Goal: Information Seeking & Learning: Learn about a topic

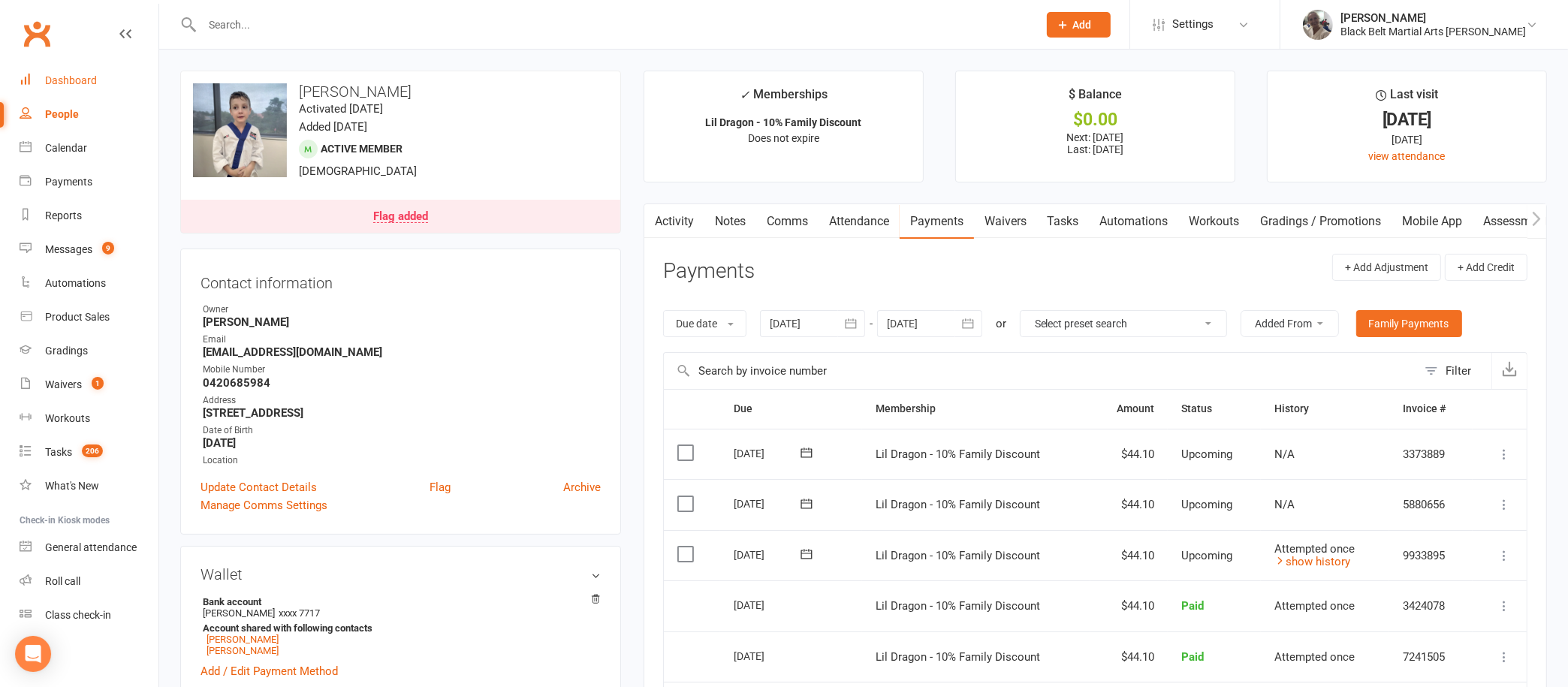
click at [84, 67] on link "Dashboard" at bounding box center [88, 80] width 139 height 34
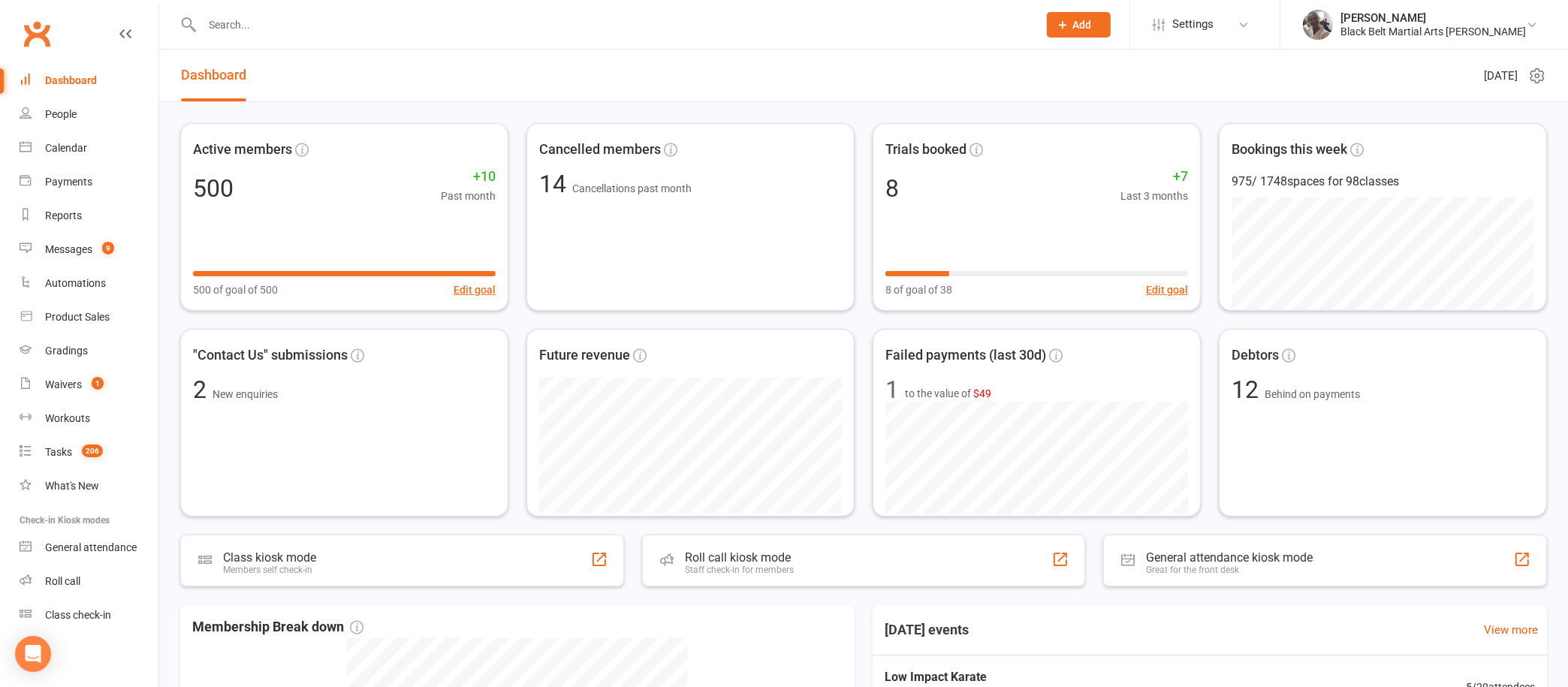
click at [73, 80] on div "Dashboard" at bounding box center [71, 80] width 51 height 12
click at [63, 144] on div "Calendar" at bounding box center [66, 147] width 42 height 12
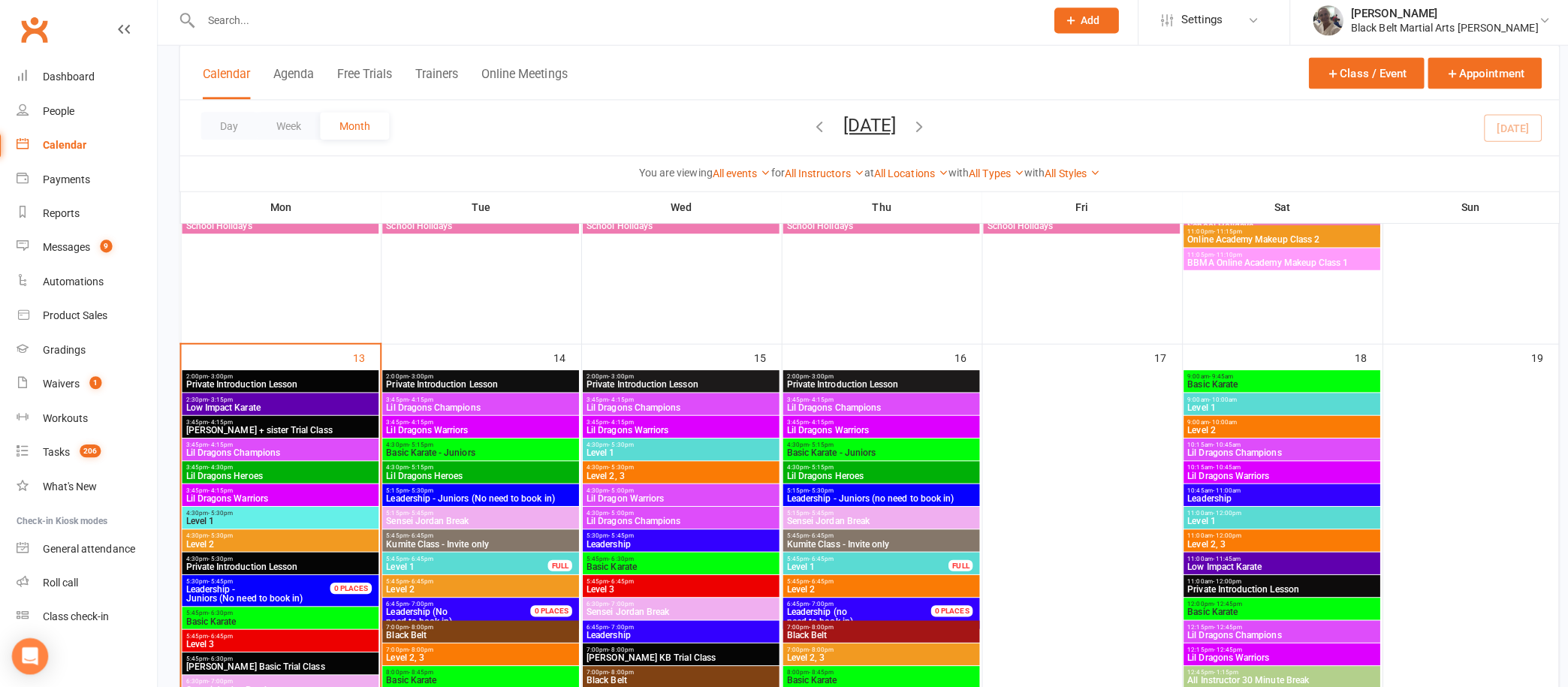
scroll to position [434, 0]
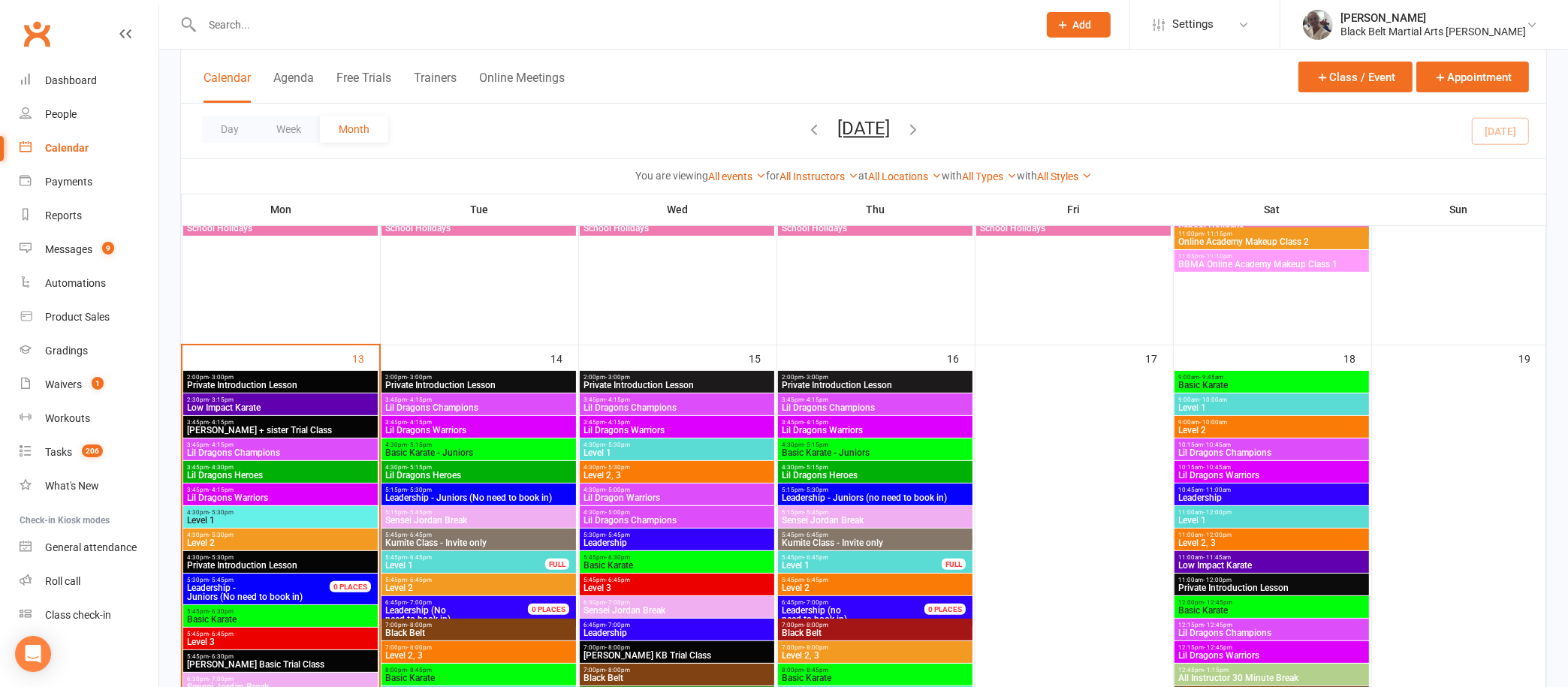
click at [570, 28] on input "text" at bounding box center [613, 25] width 830 height 21
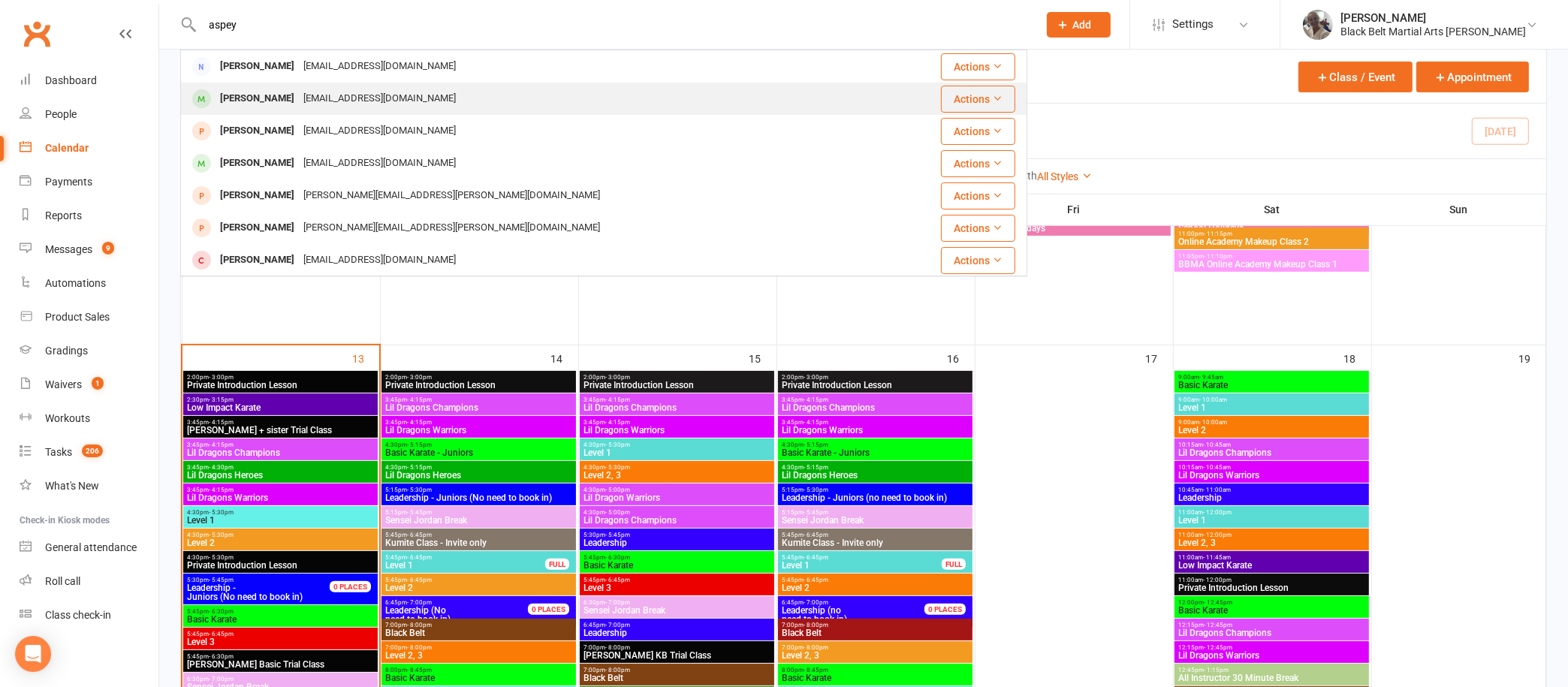
type input "aspey"
click at [286, 106] on div "[PERSON_NAME]" at bounding box center [257, 98] width 84 height 22
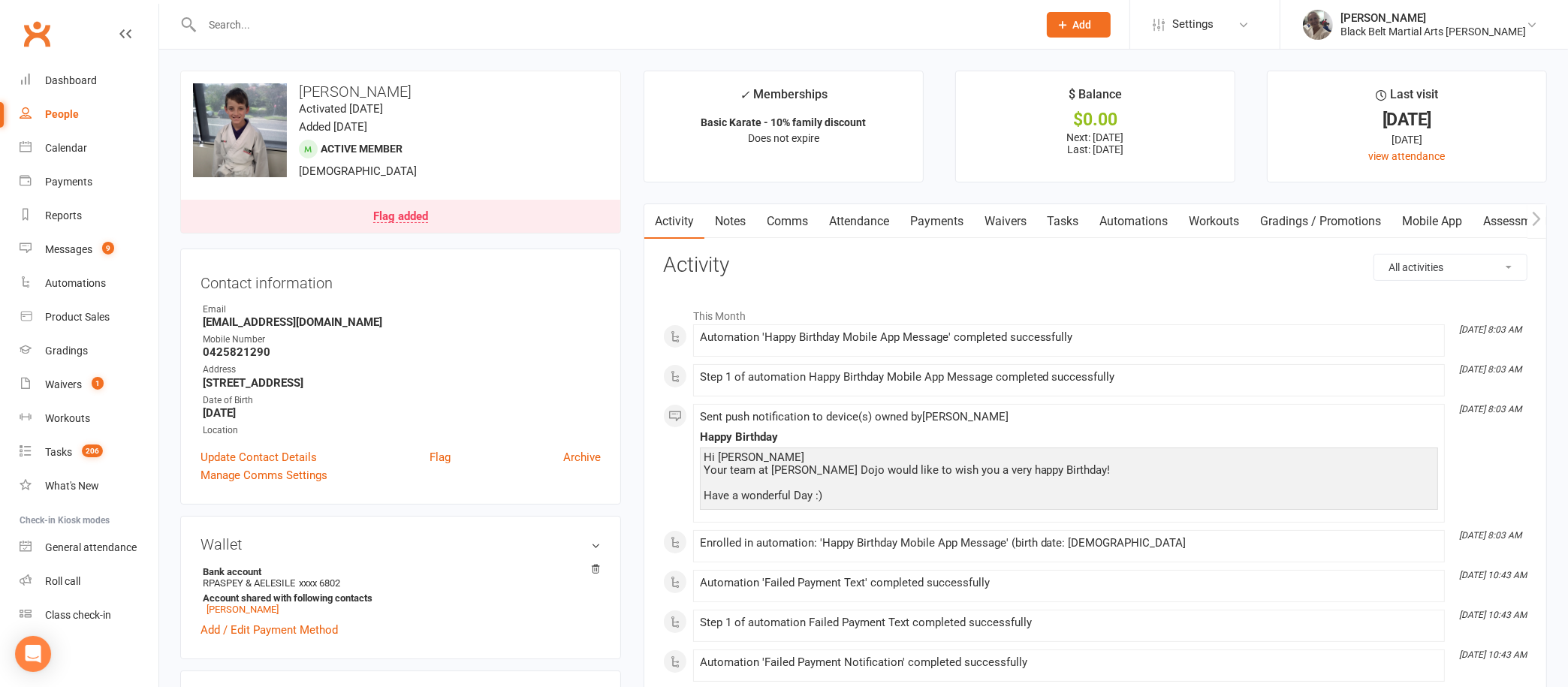
click at [957, 218] on link "Payments" at bounding box center [936, 221] width 74 height 35
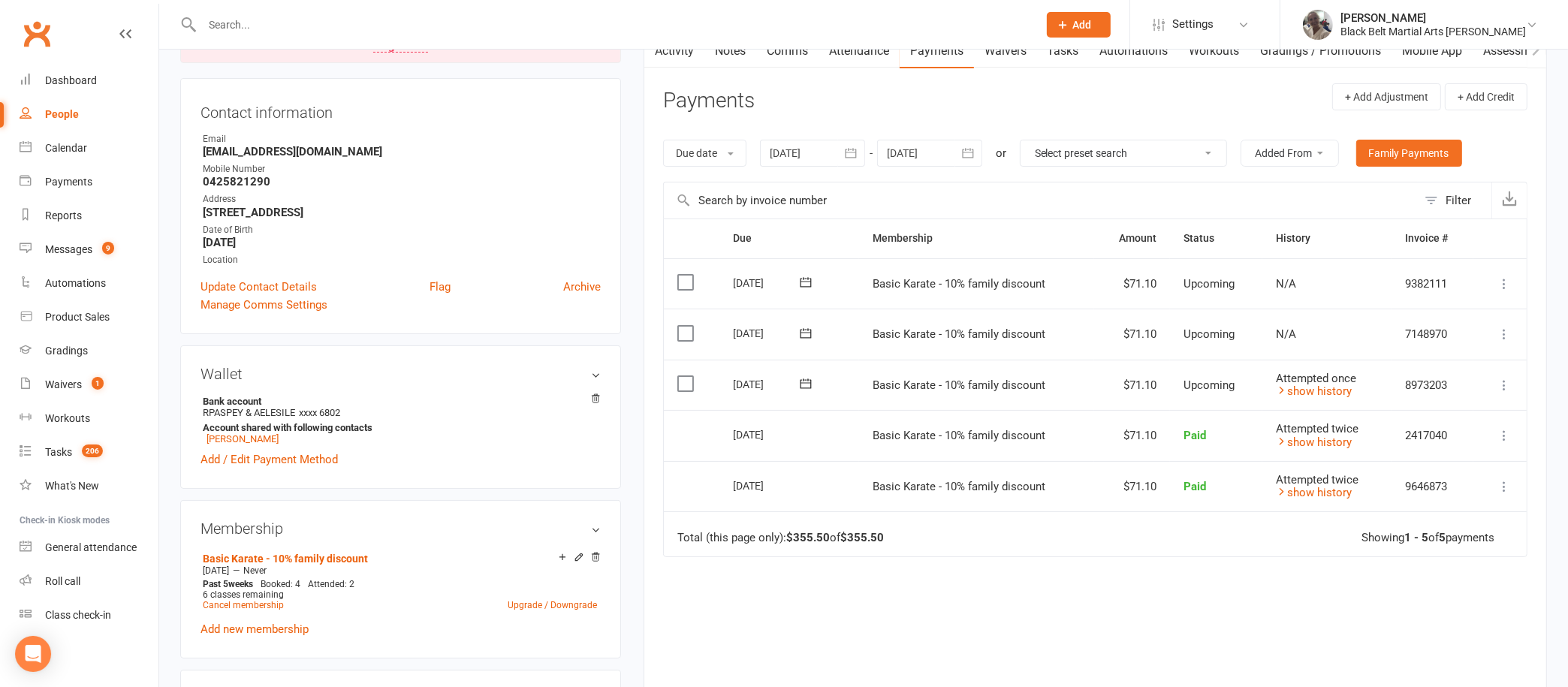
scroll to position [175, 0]
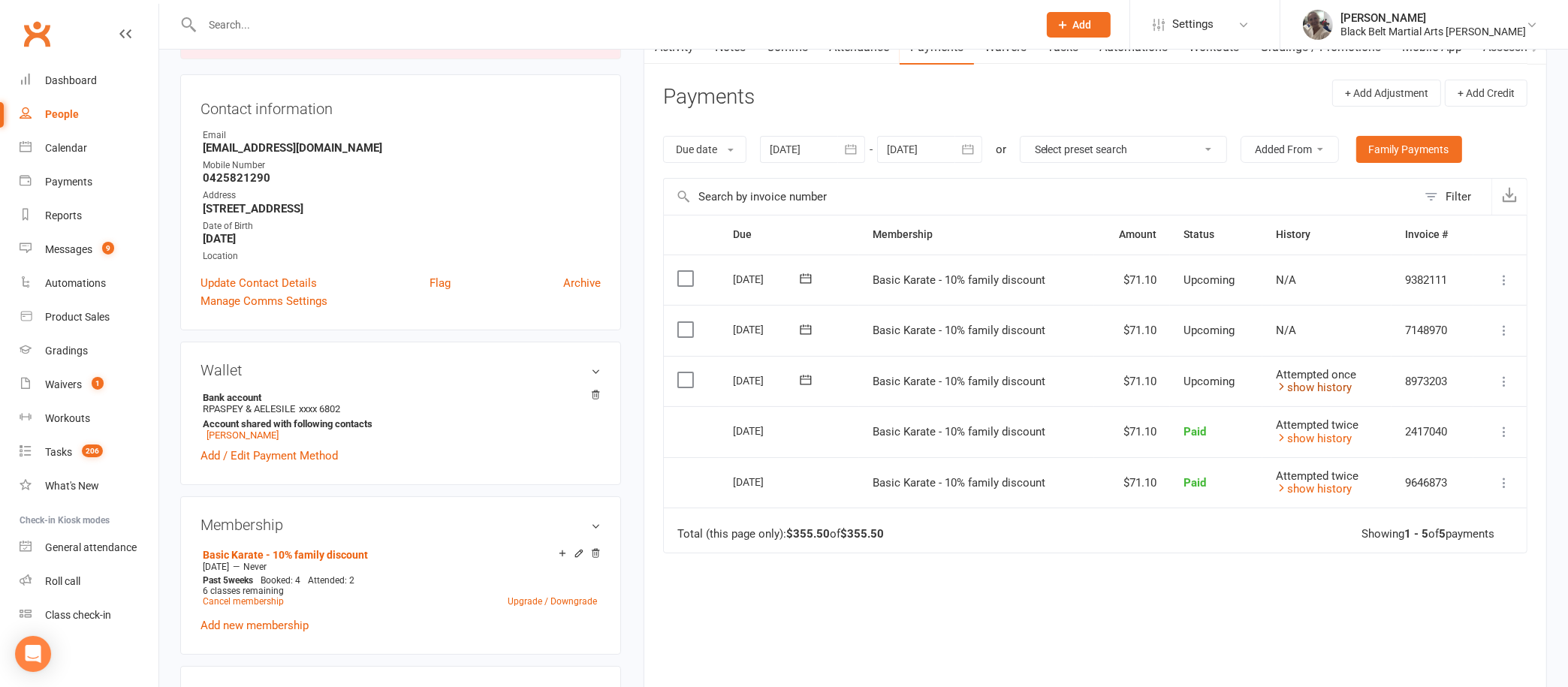
click at [1286, 389] on link "show history" at bounding box center [1314, 387] width 76 height 14
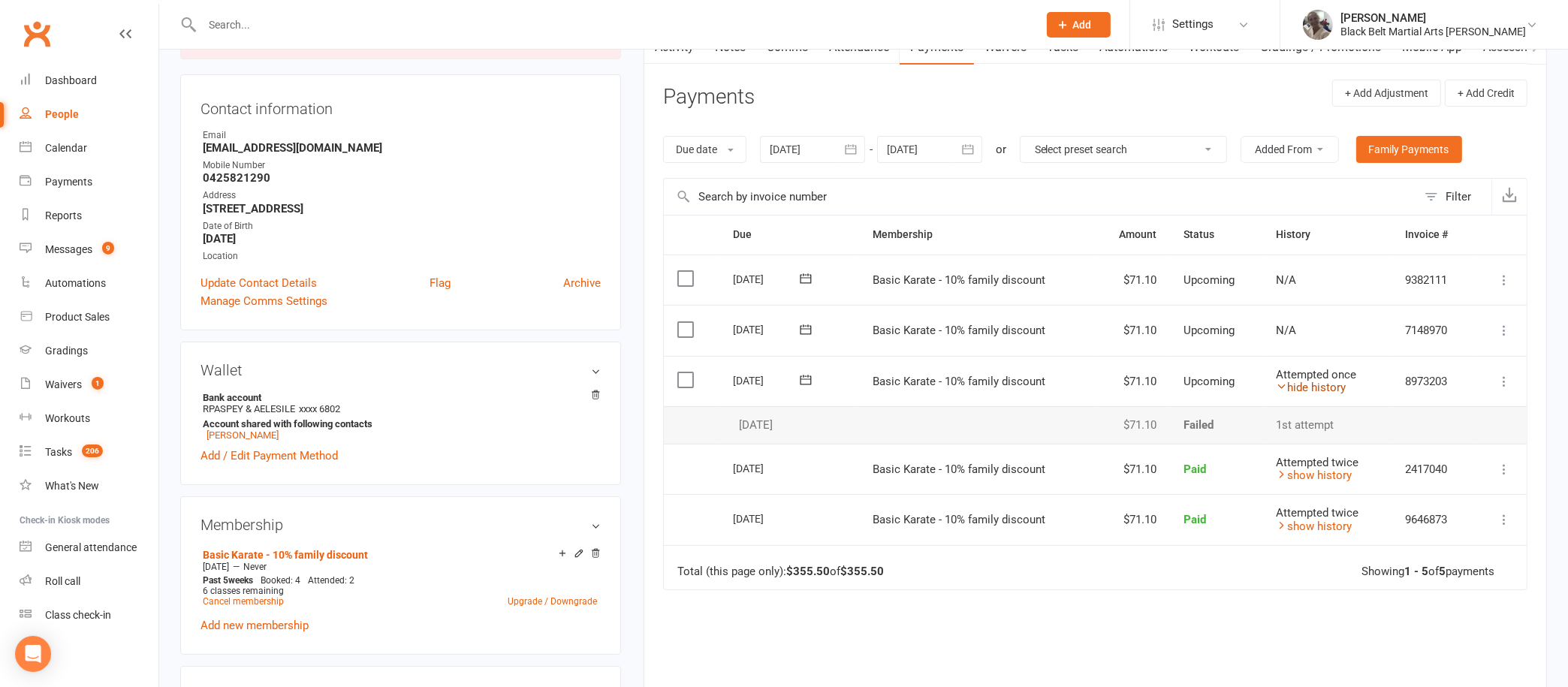
click at [1285, 383] on icon at bounding box center [1282, 386] width 11 height 11
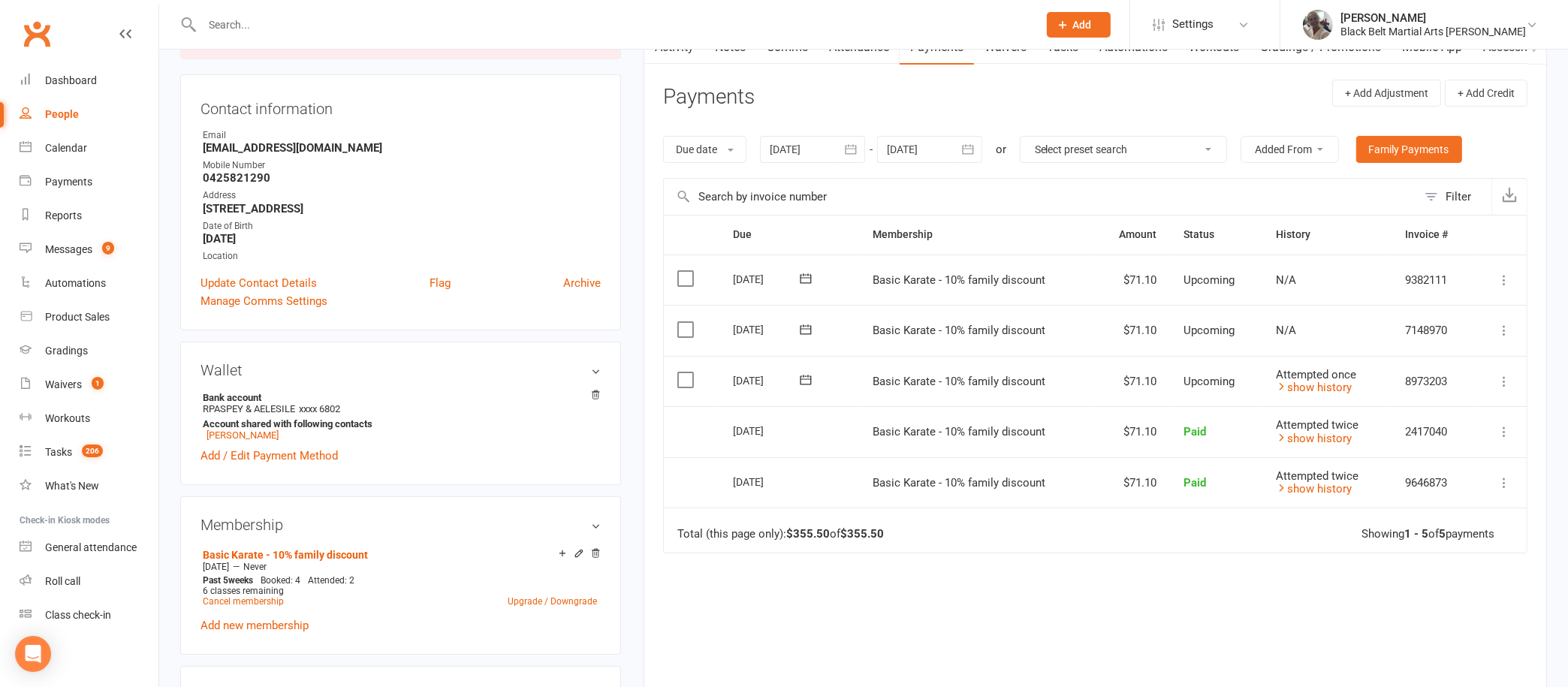
scroll to position [0, 0]
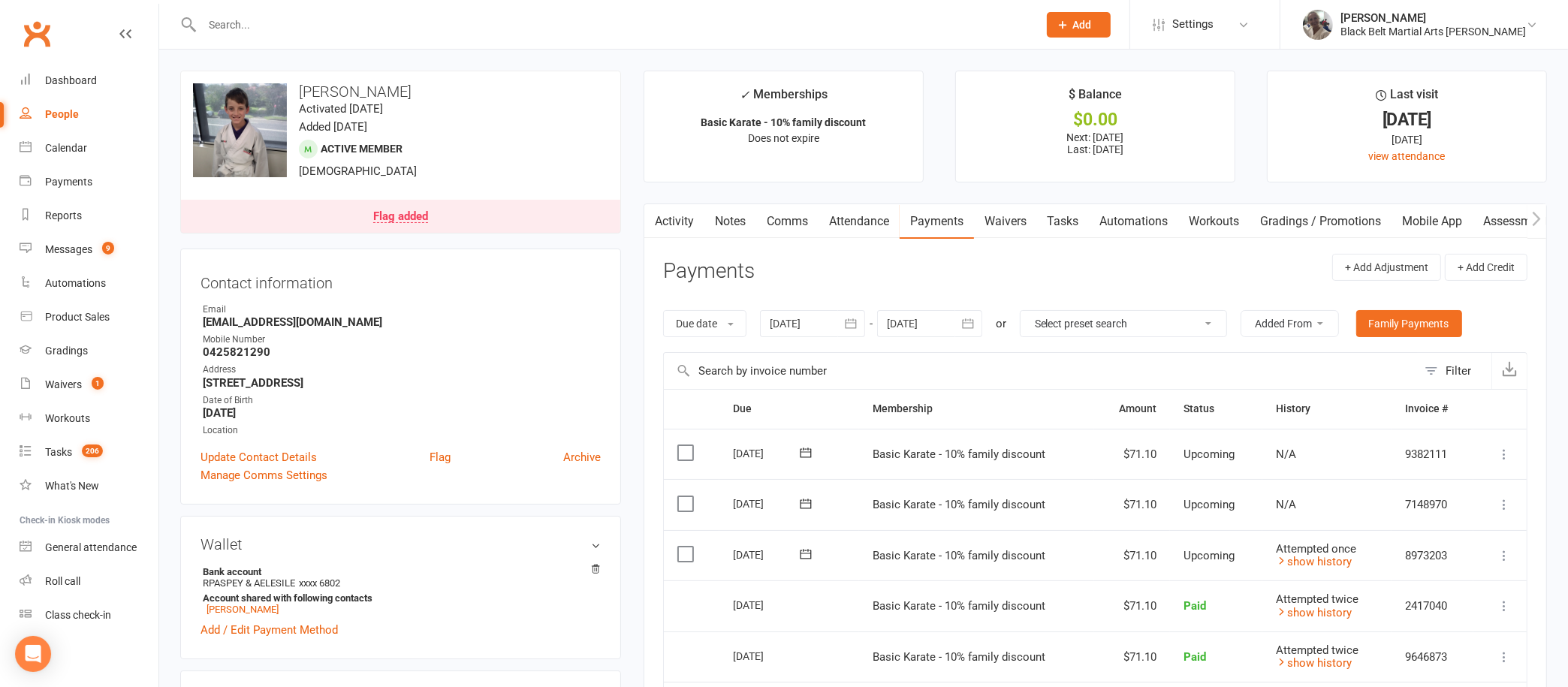
click at [532, 37] on div at bounding box center [603, 24] width 847 height 49
click at [524, 18] on input "text" at bounding box center [613, 25] width 830 height 21
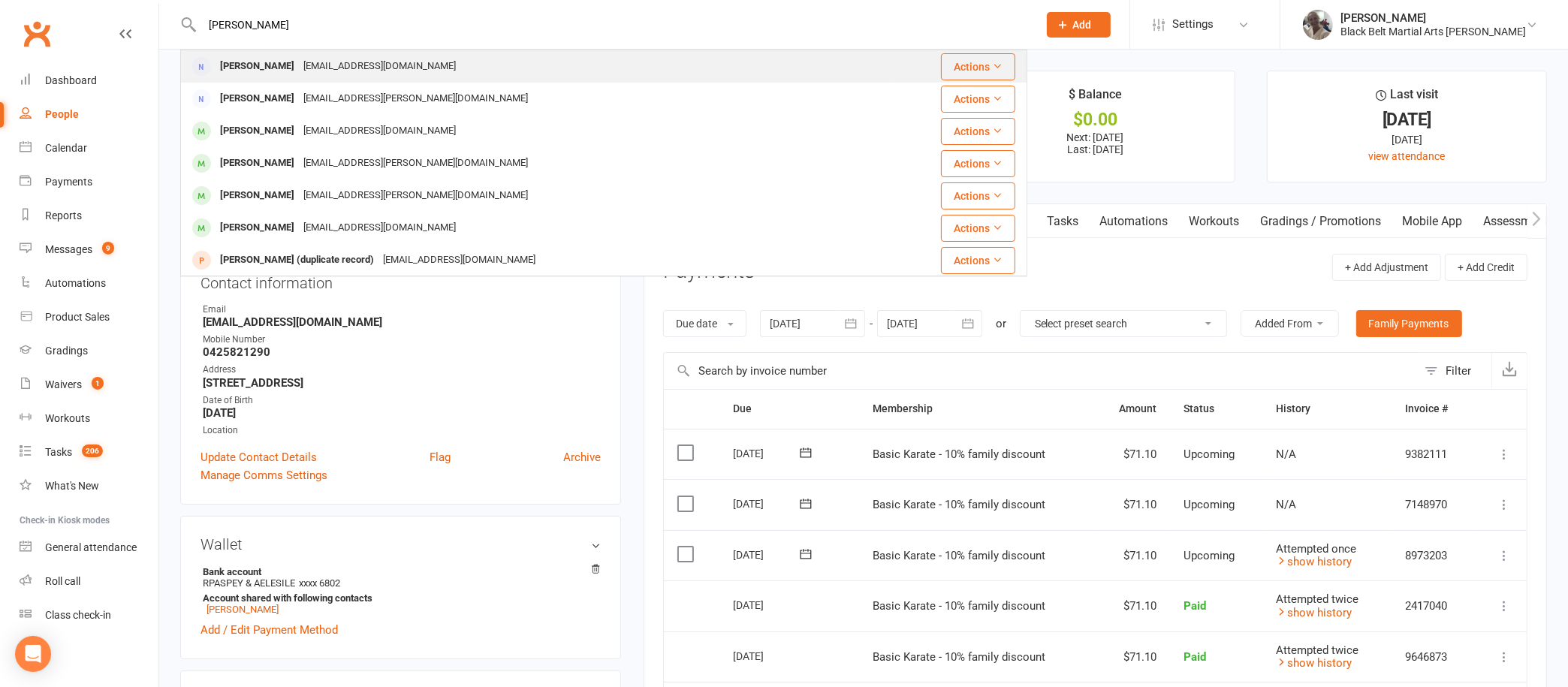
type input "[PERSON_NAME]"
click at [299, 63] on div "[EMAIL_ADDRESS][DOMAIN_NAME]" at bounding box center [380, 66] width 162 height 22
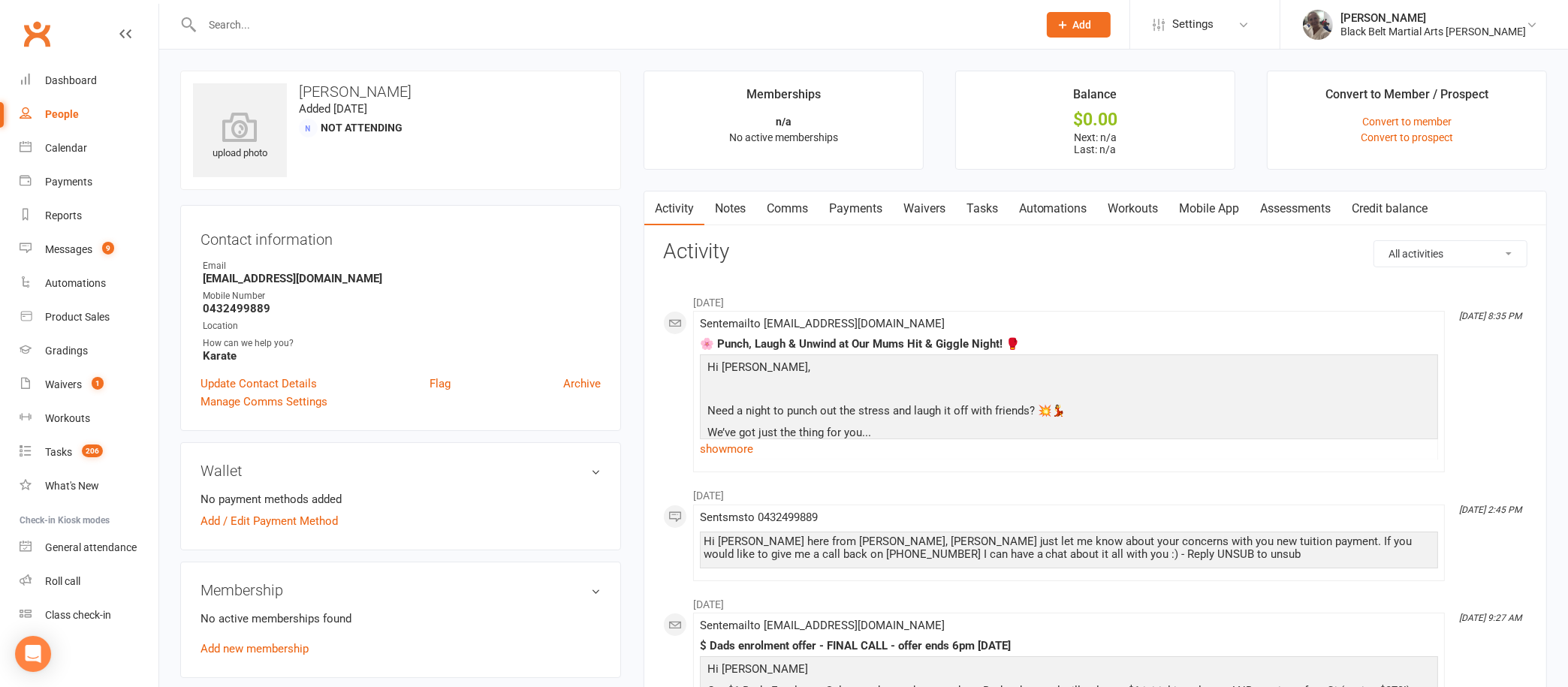
click at [734, 199] on link "Notes" at bounding box center [730, 208] width 51 height 35
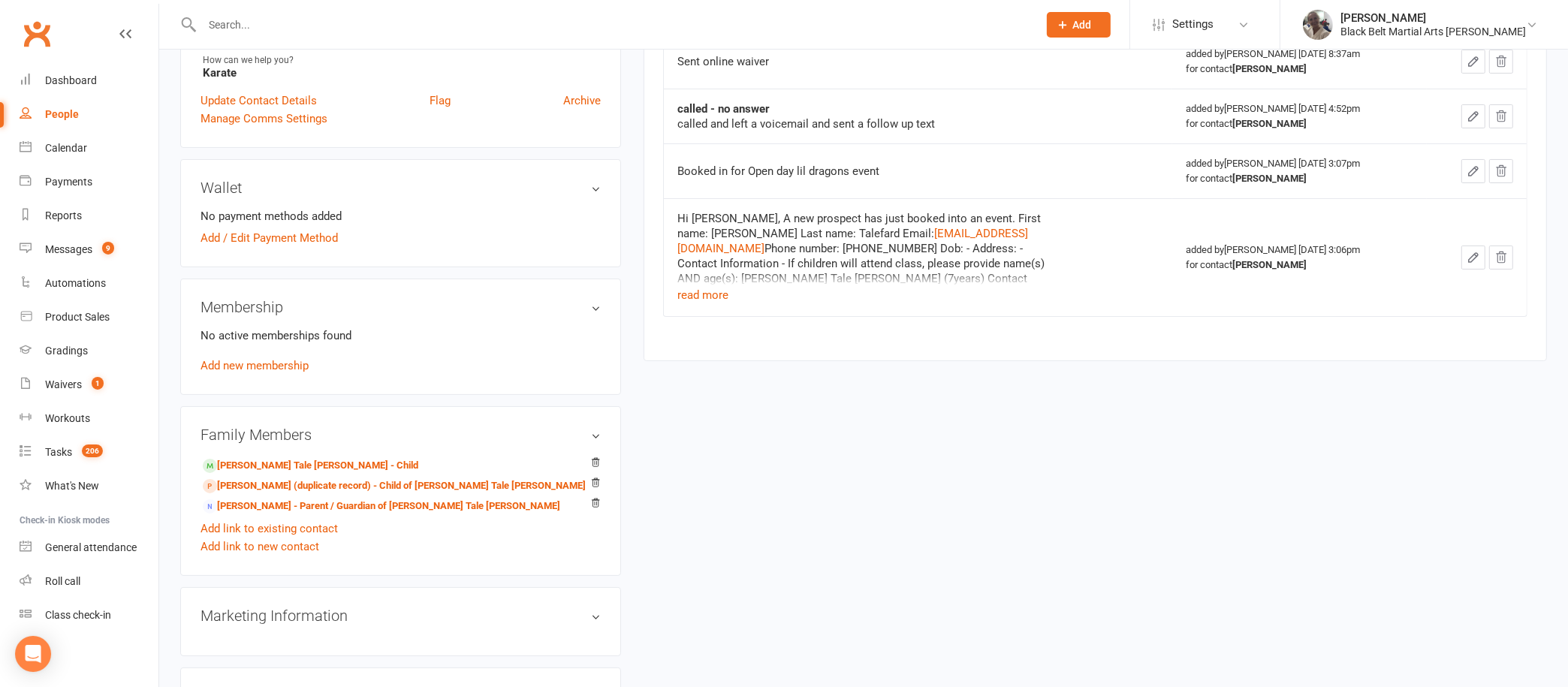
scroll to position [288, 0]
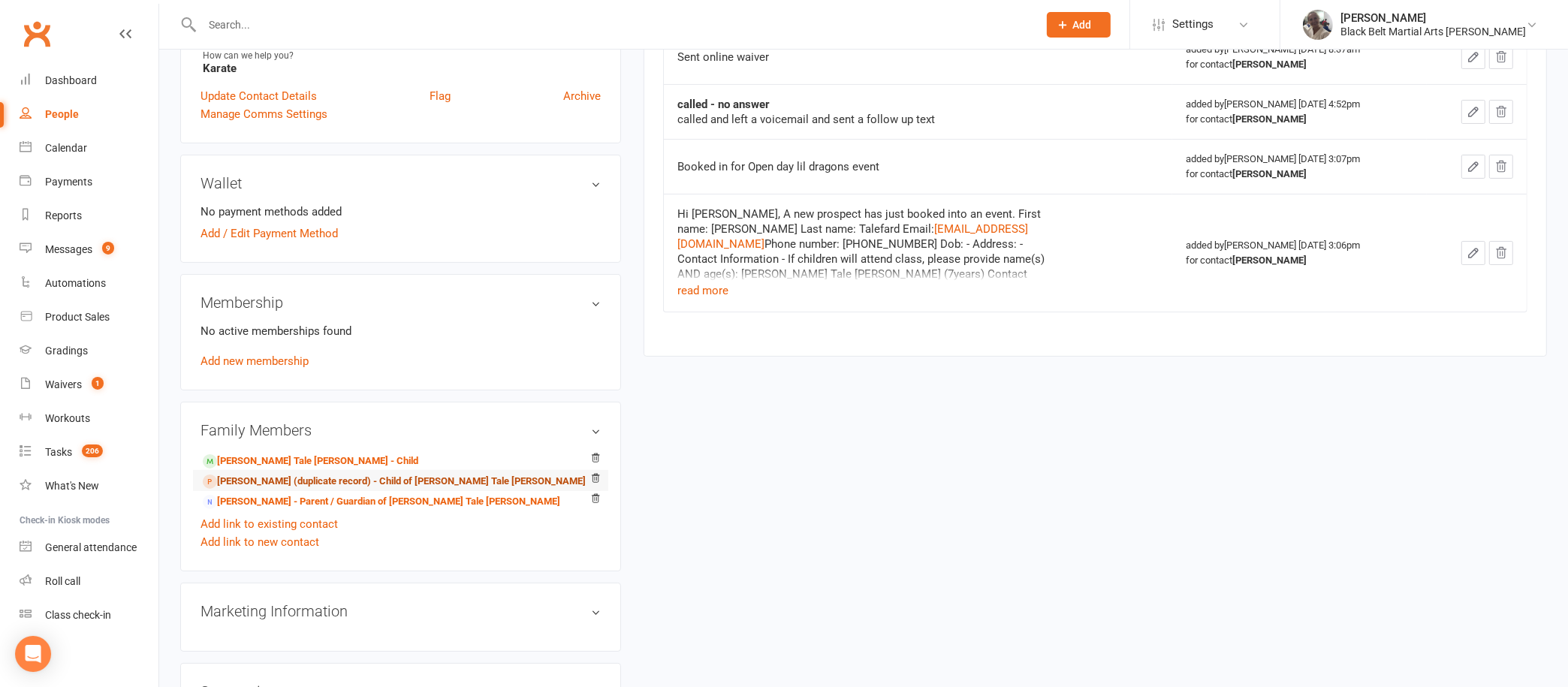
click at [414, 477] on link "[PERSON_NAME] (duplicate record) - Child of [PERSON_NAME] Tale [PERSON_NAME]" at bounding box center [394, 482] width 383 height 16
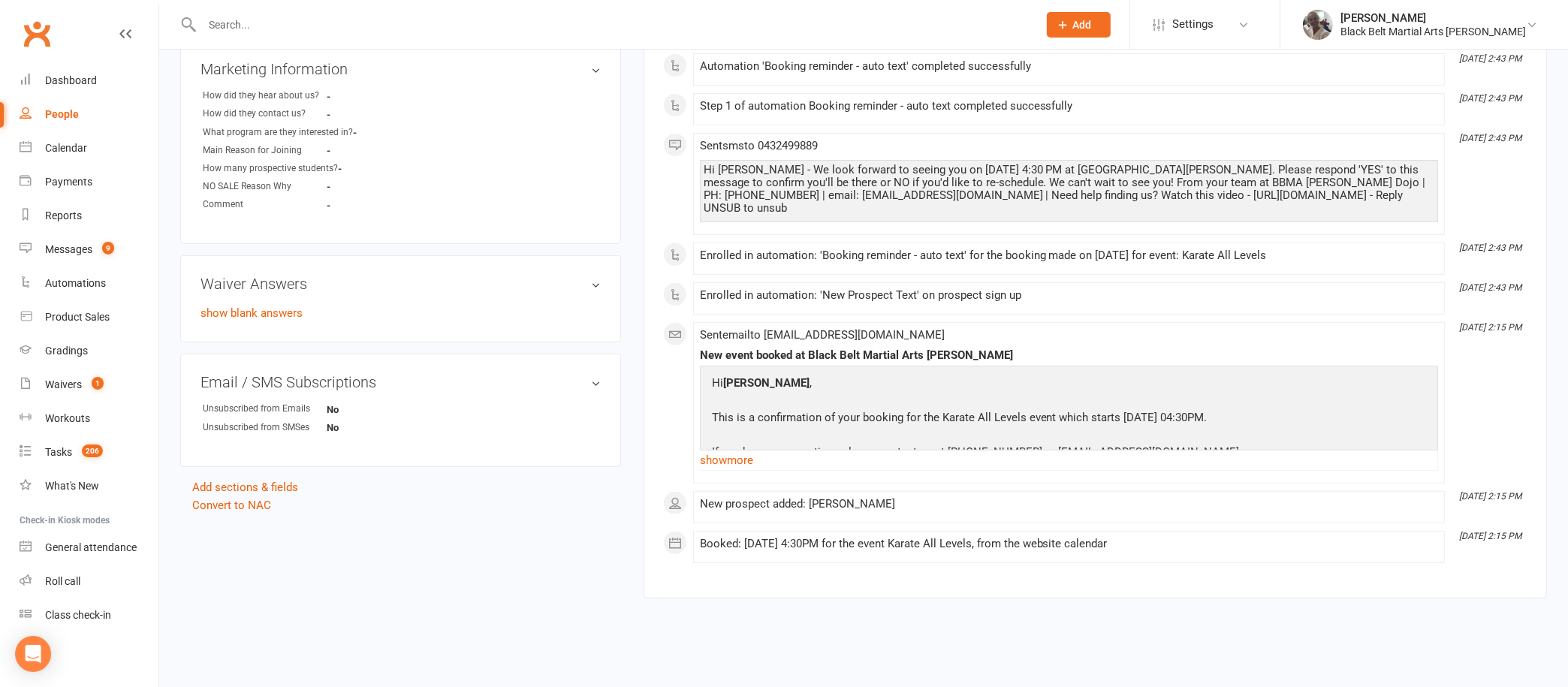
scroll to position [656, 0]
click at [724, 451] on link "show more" at bounding box center [1069, 462] width 739 height 21
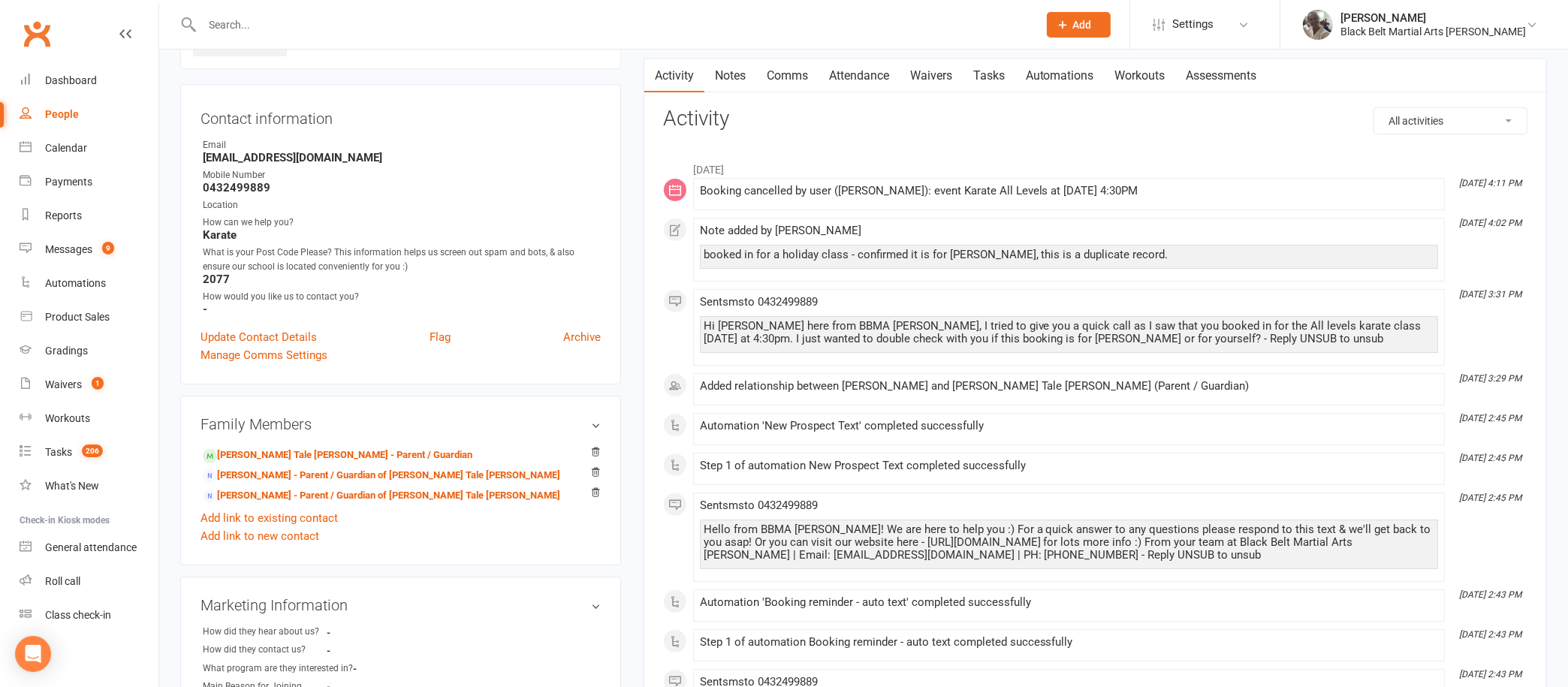
scroll to position [0, 0]
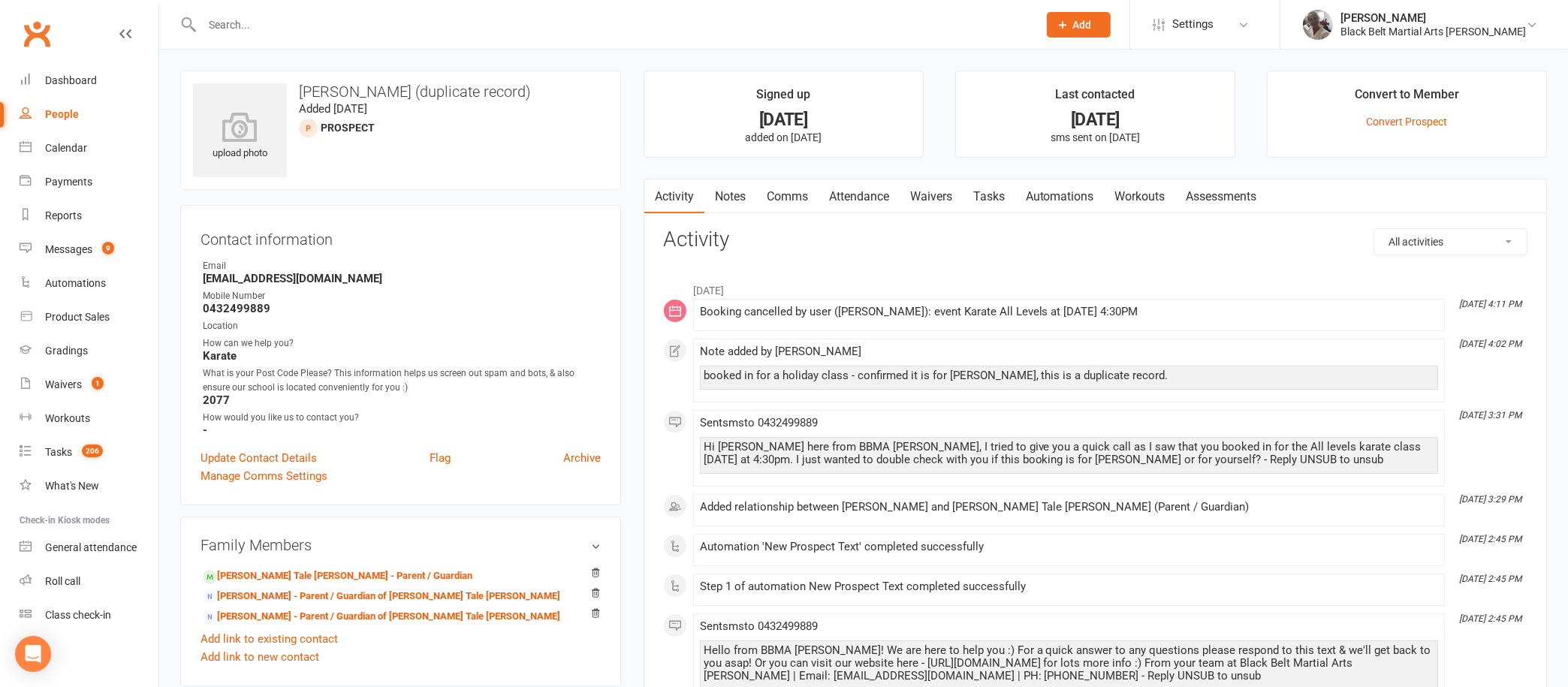
click at [743, 191] on link "Notes" at bounding box center [730, 196] width 51 height 35
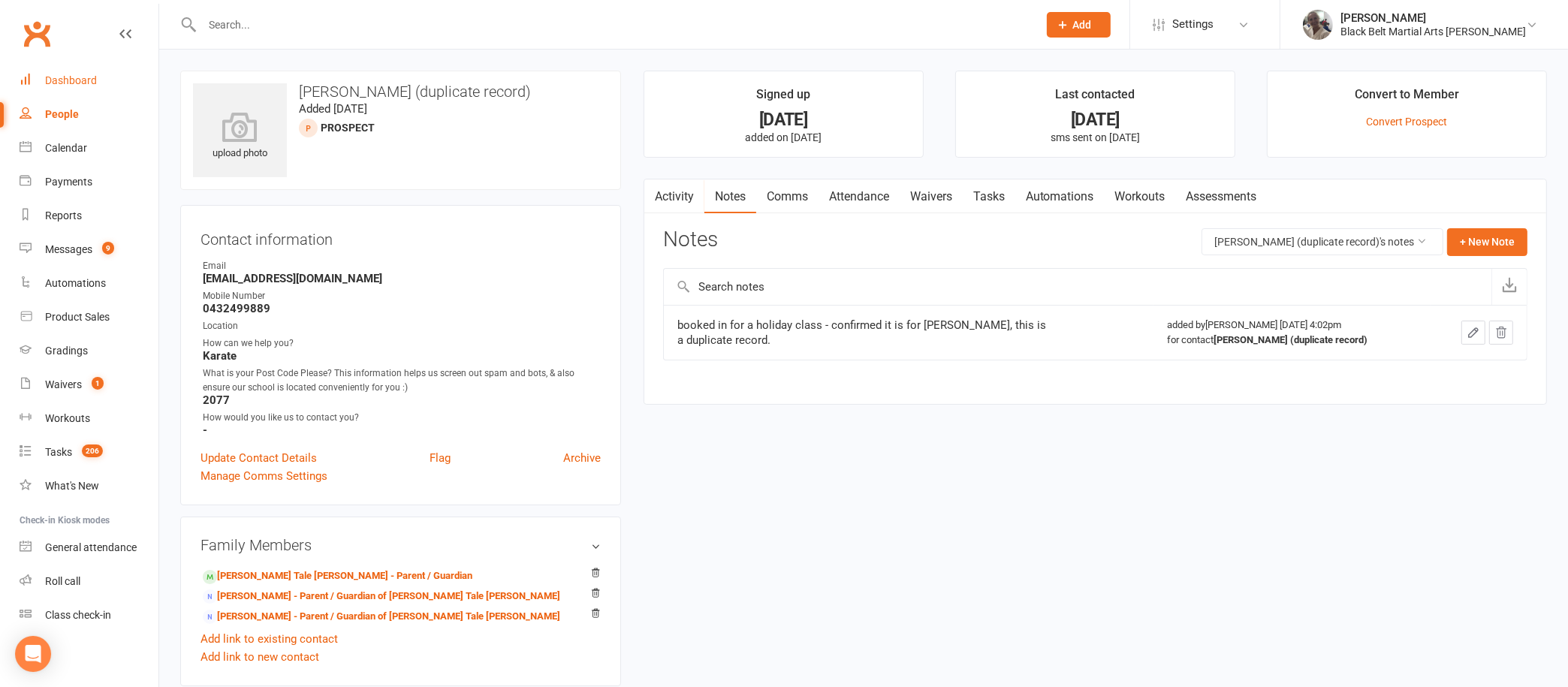
click at [71, 65] on link "Dashboard" at bounding box center [88, 80] width 139 height 34
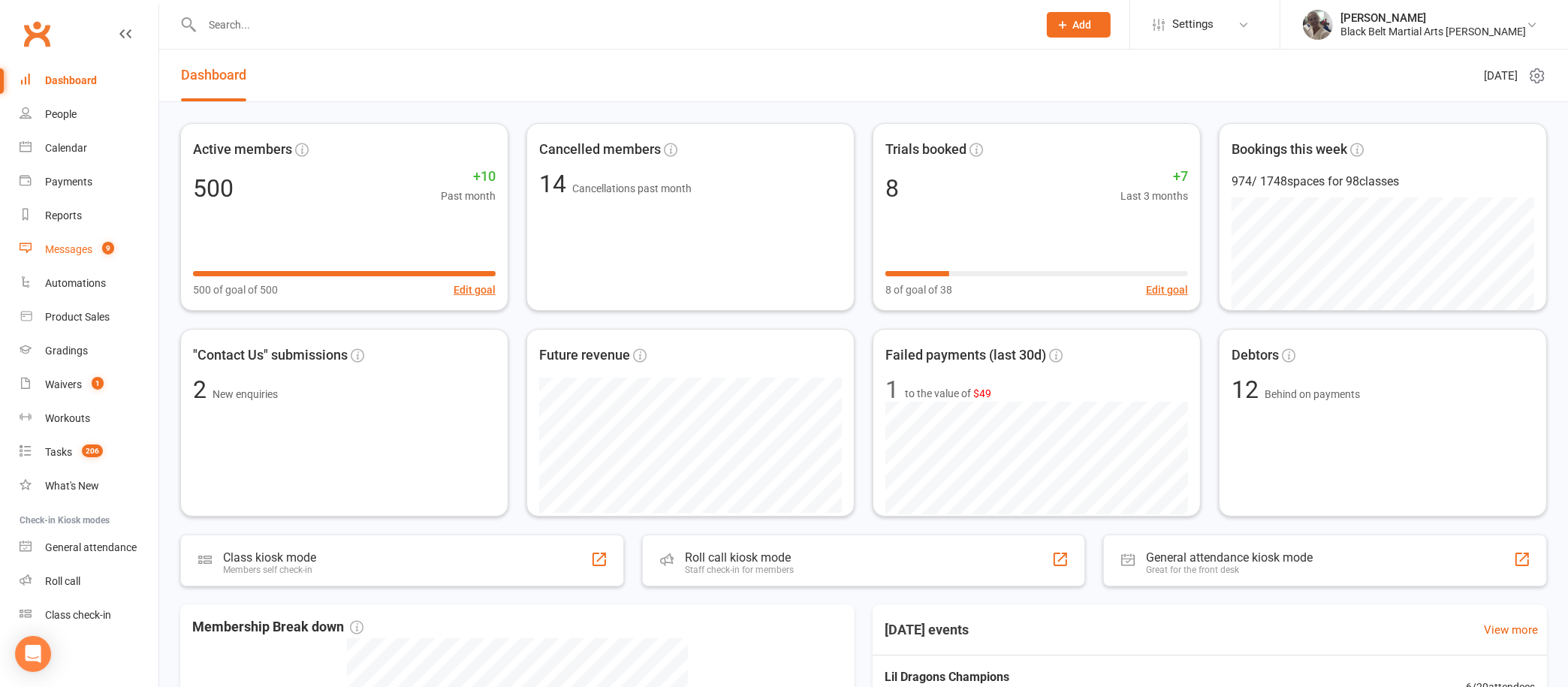
click at [64, 247] on div "Messages" at bounding box center [68, 249] width 47 height 12
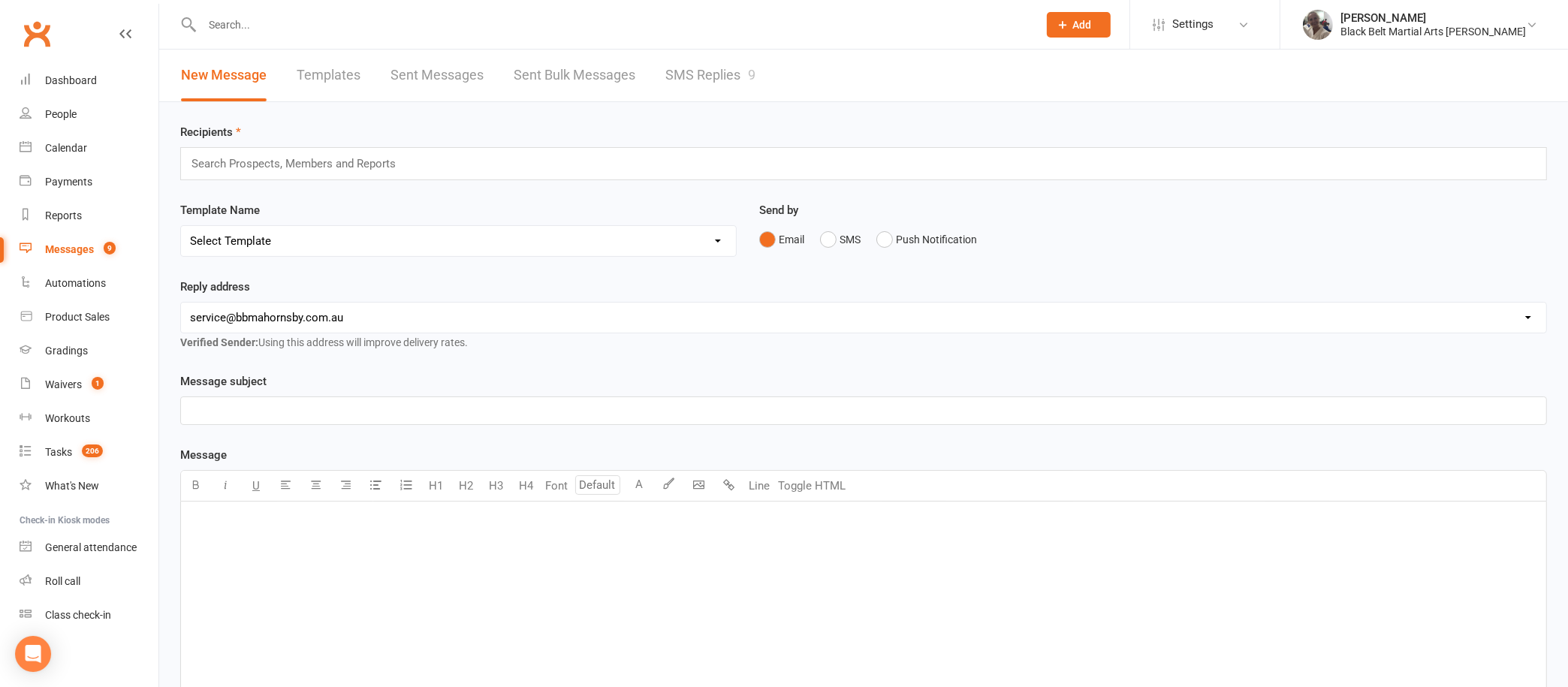
click at [715, 66] on link "SMS Replies 9" at bounding box center [710, 76] width 90 height 51
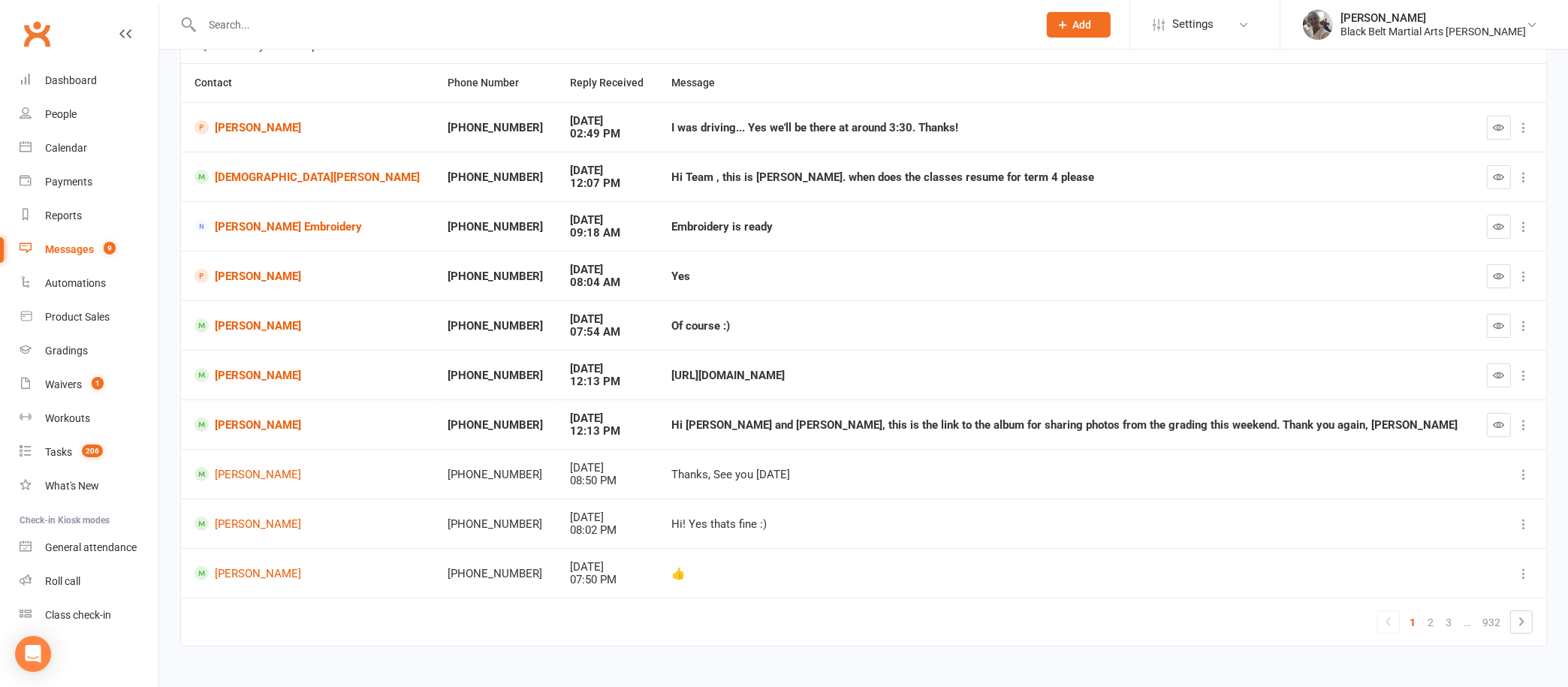
scroll to position [130, 0]
click at [1495, 317] on button "button" at bounding box center [1499, 327] width 24 height 24
click at [1497, 420] on icon "button" at bounding box center [1500, 426] width 11 height 11
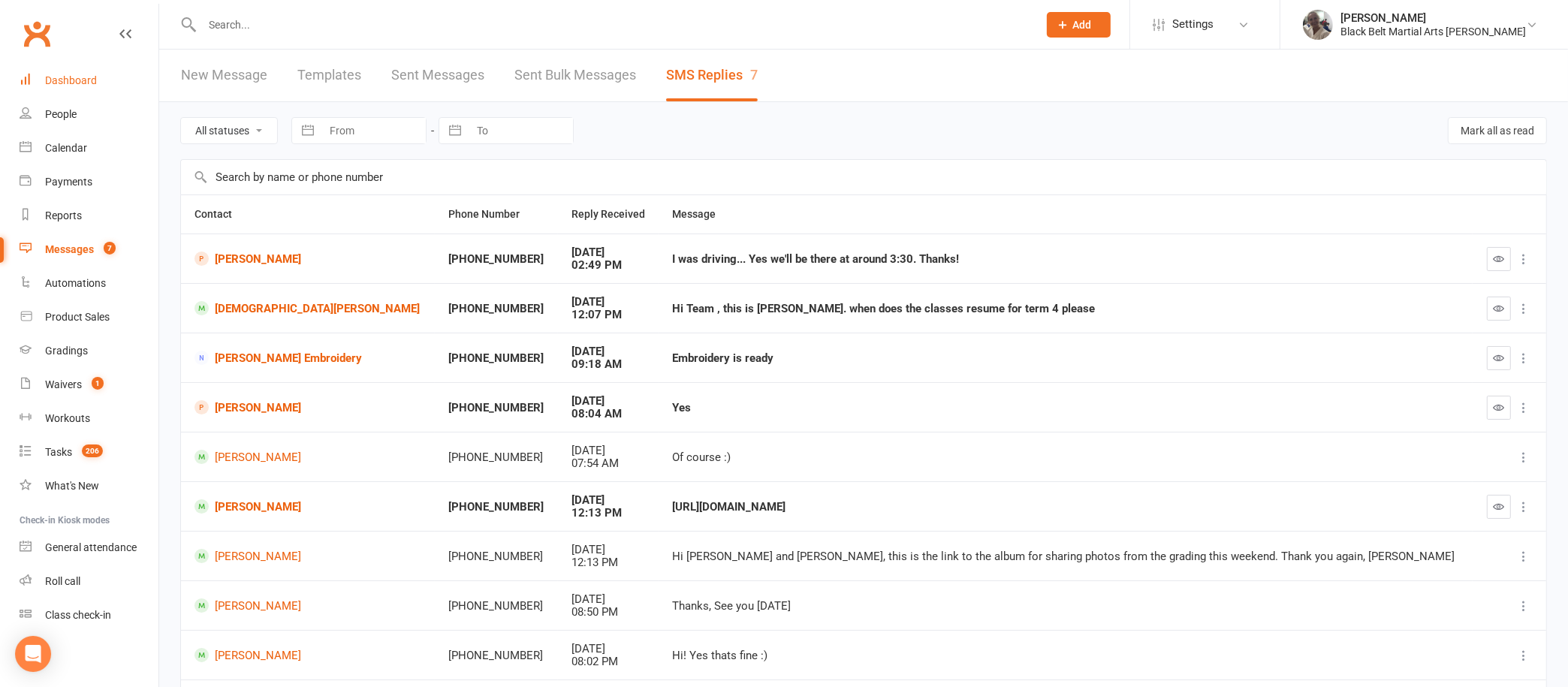
click at [72, 78] on div "Dashboard" at bounding box center [71, 80] width 51 height 12
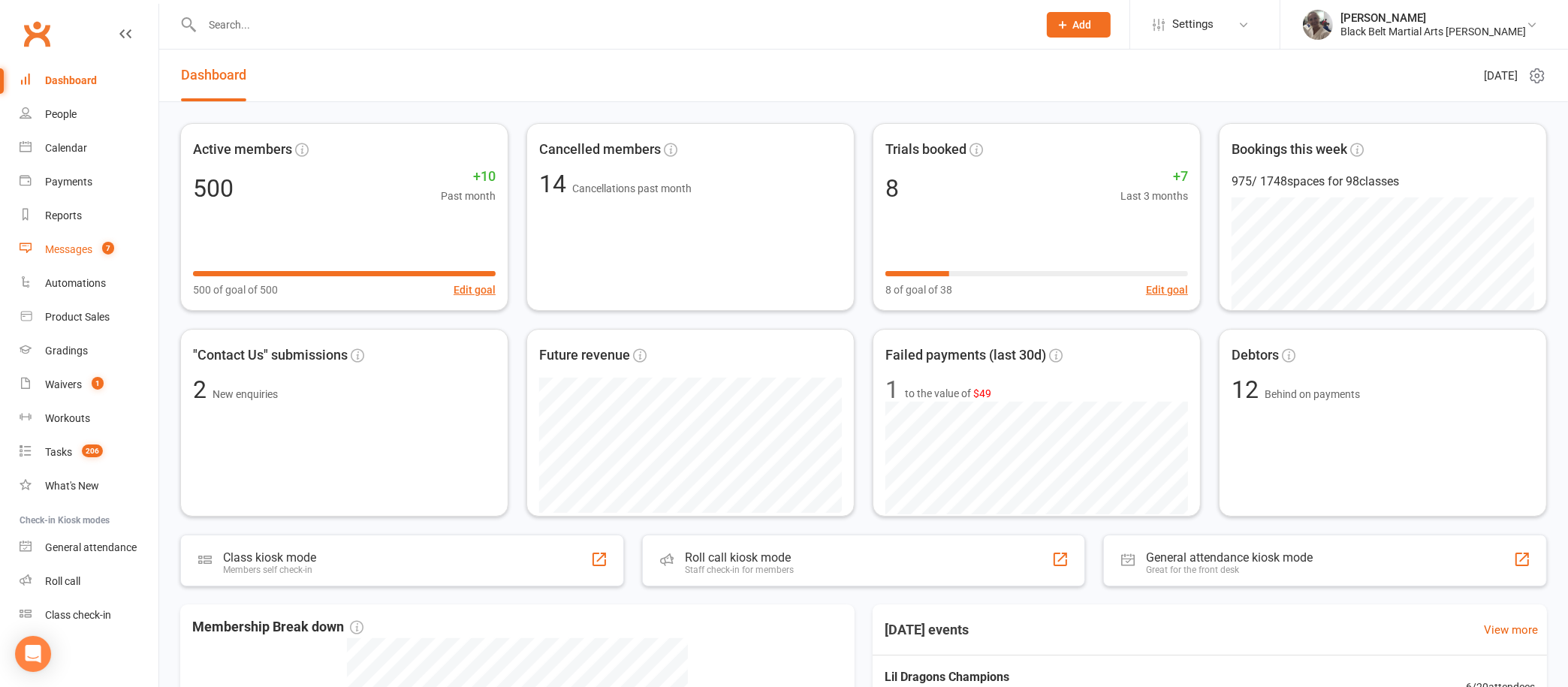
click at [75, 243] on div "Messages" at bounding box center [68, 249] width 47 height 12
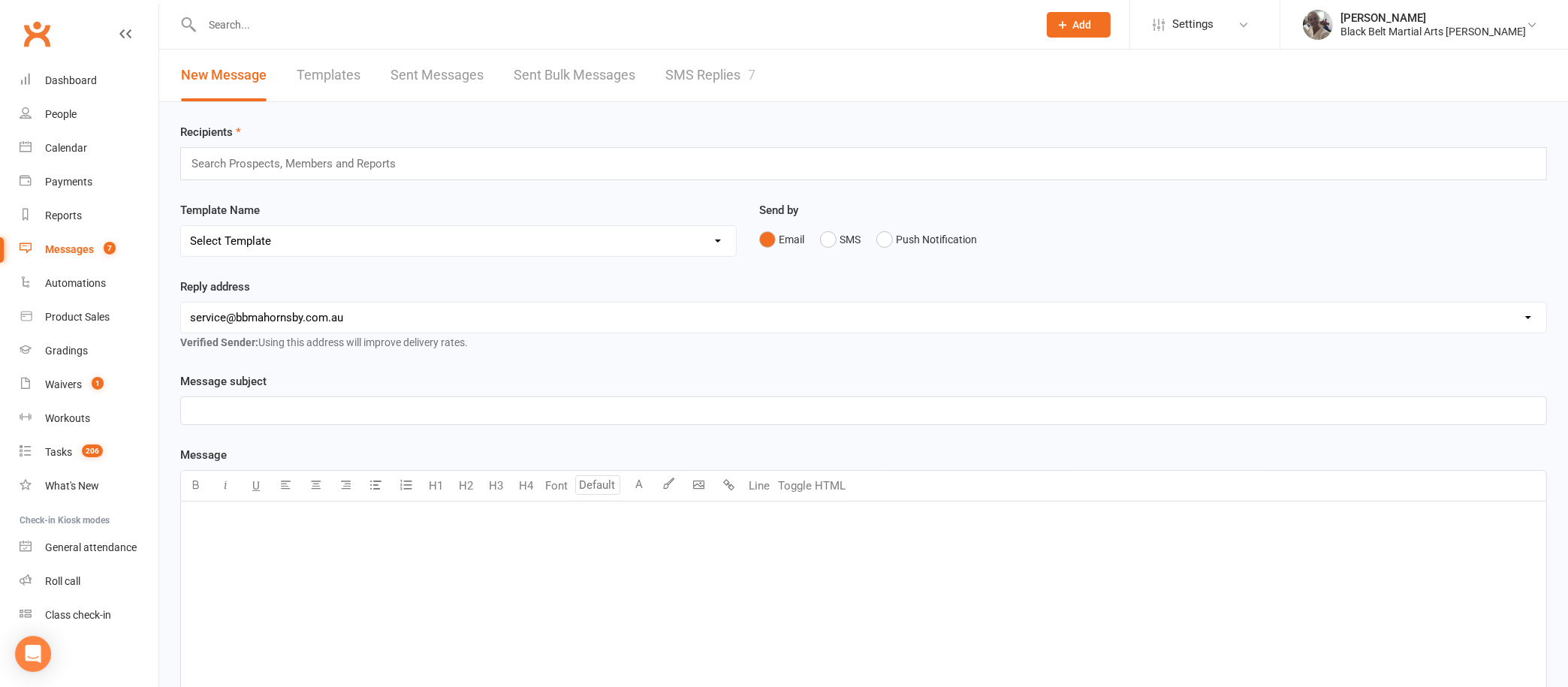
click at [740, 60] on link "SMS Replies 7" at bounding box center [710, 76] width 90 height 51
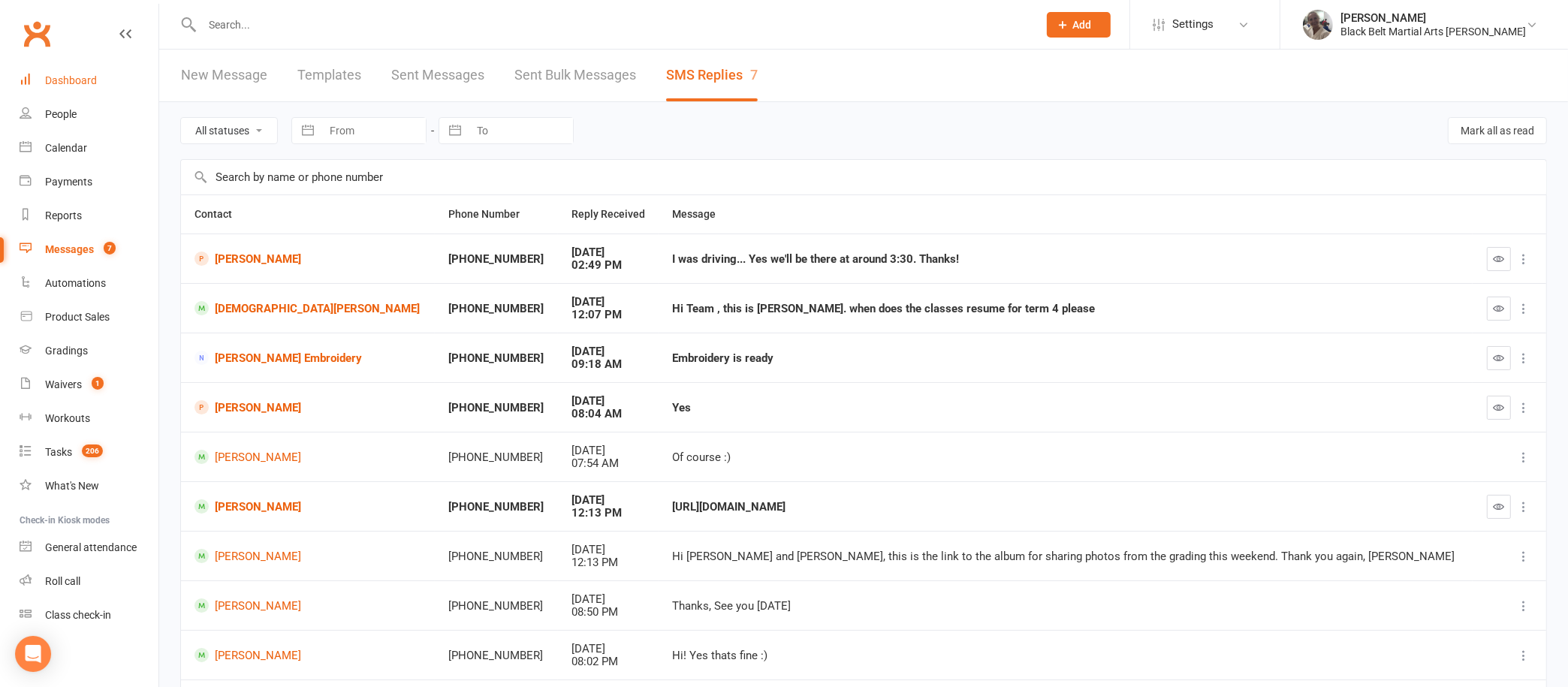
click at [102, 84] on link "Dashboard" at bounding box center [88, 80] width 139 height 34
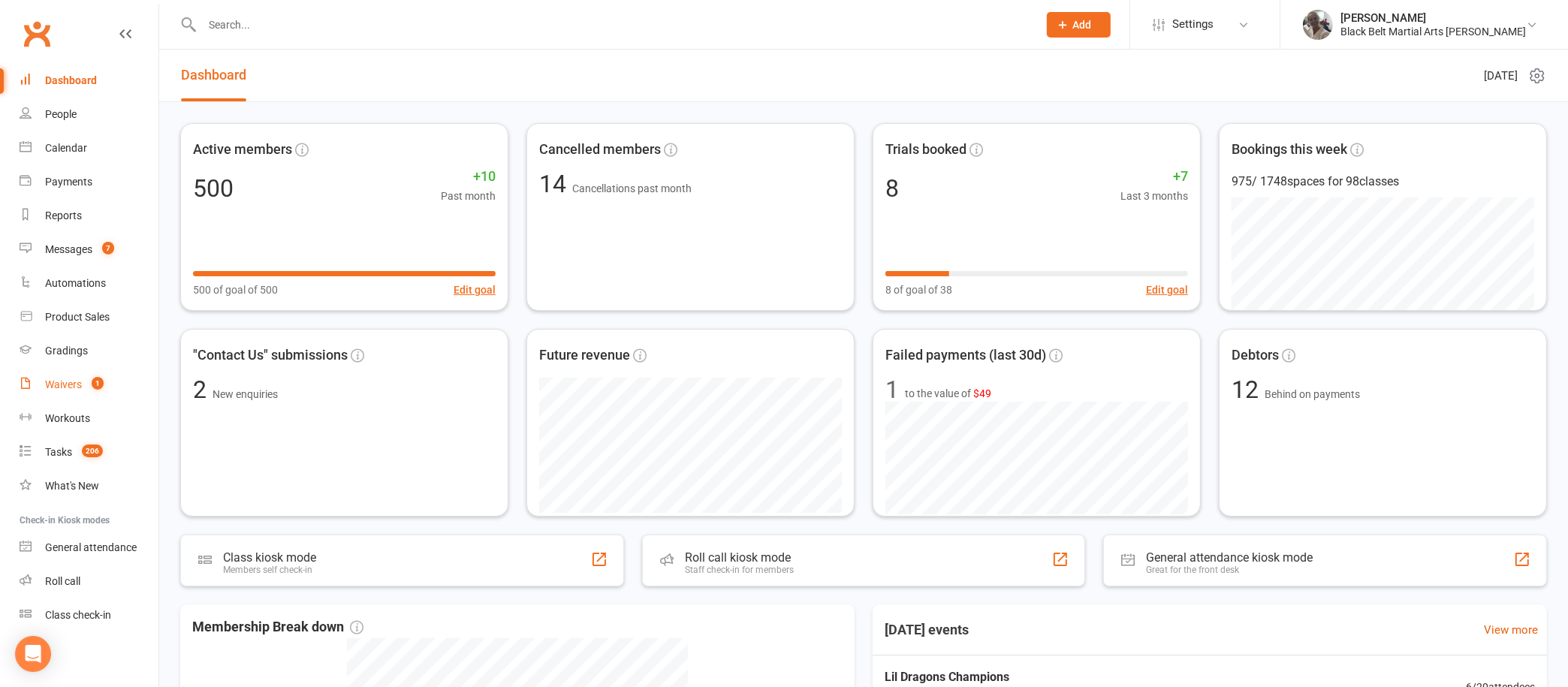
click at [71, 379] on div "Waivers" at bounding box center [64, 385] width 37 height 12
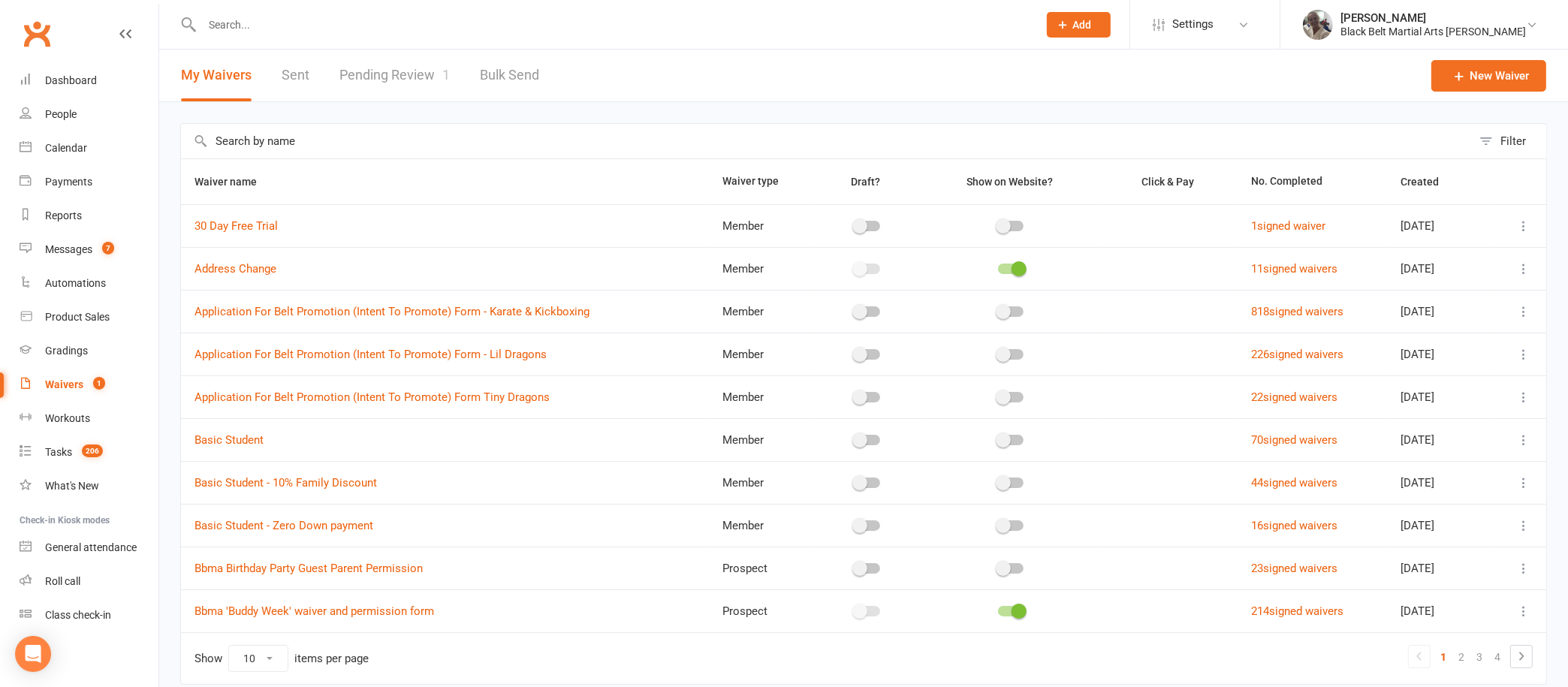
click at [392, 76] on link "Pending Review 1" at bounding box center [394, 76] width 110 height 51
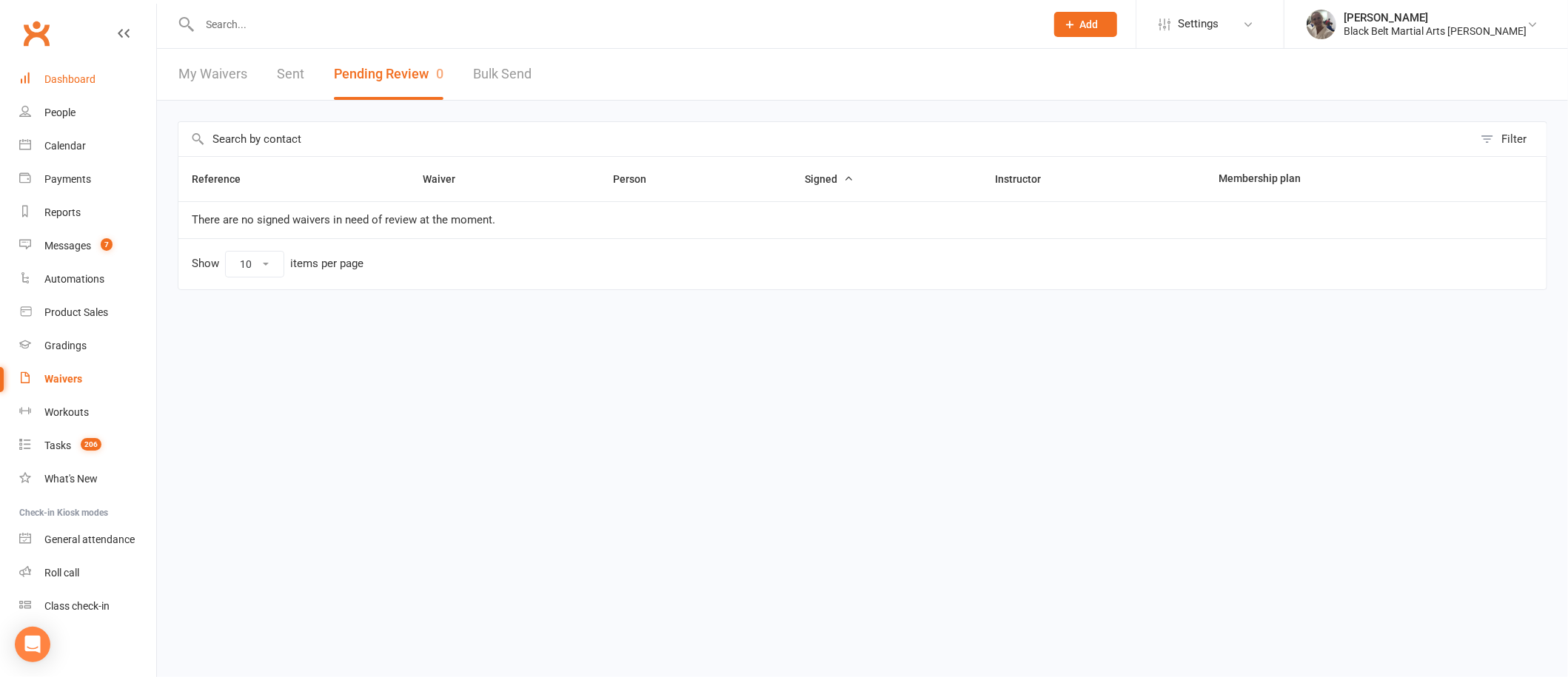
click at [76, 67] on link "Dashboard" at bounding box center [87, 79] width 137 height 33
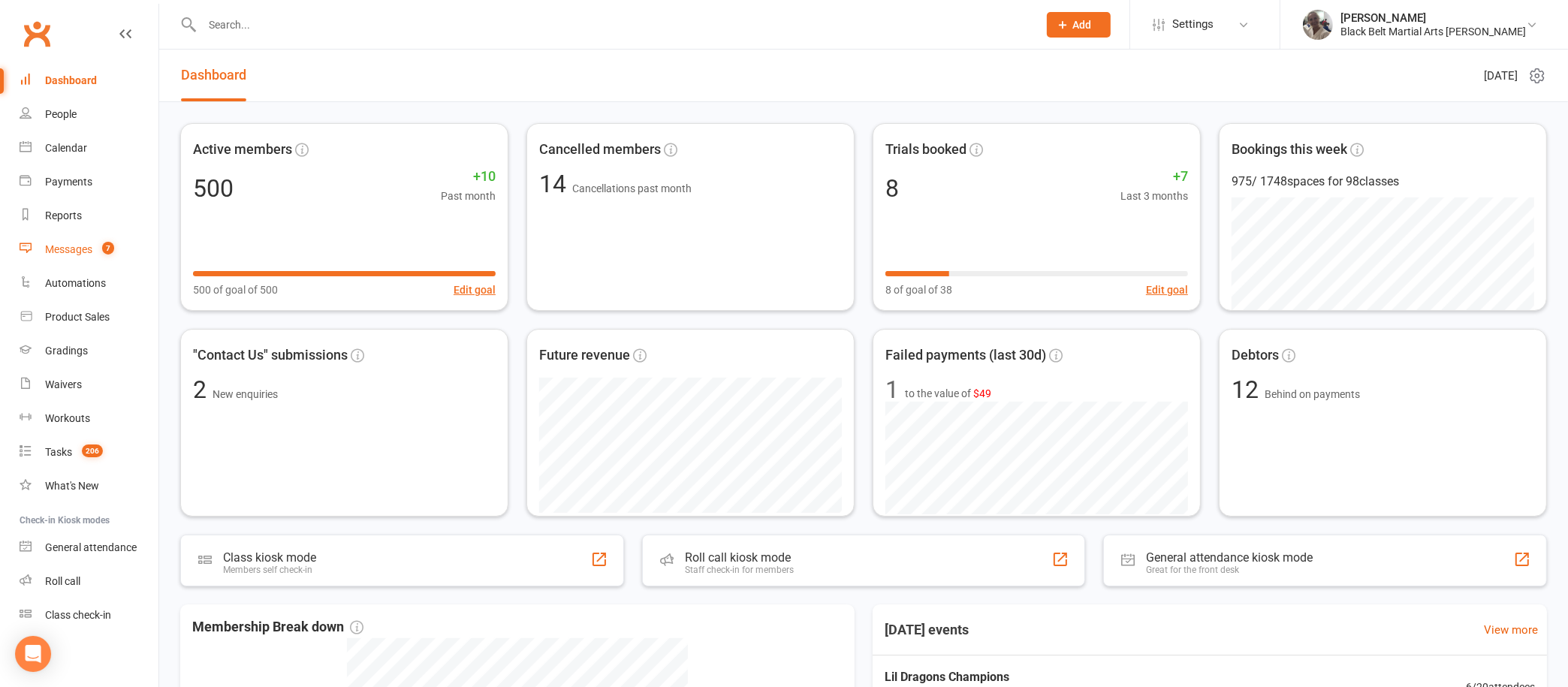
click at [62, 248] on div "Messages" at bounding box center [68, 249] width 47 height 12
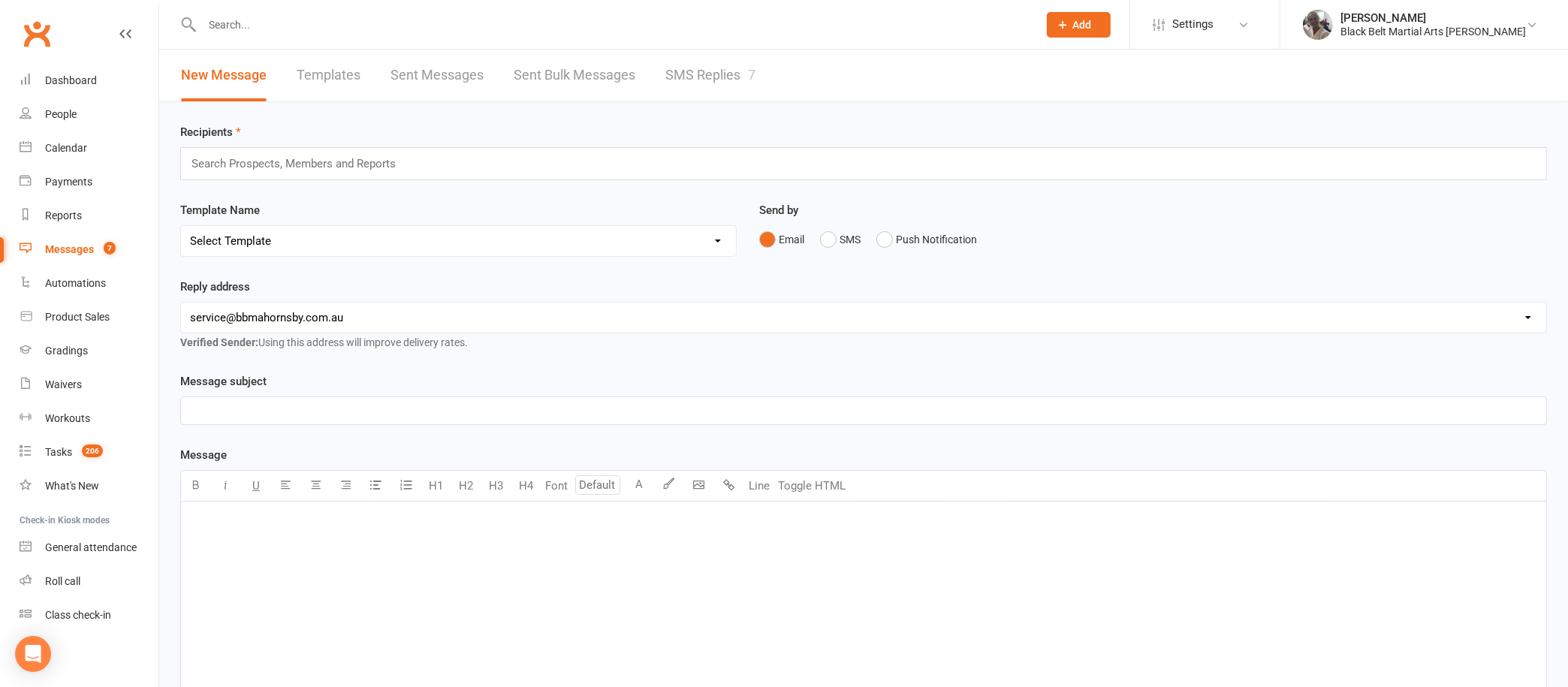
click at [701, 66] on link "SMS Replies 7" at bounding box center [710, 76] width 90 height 51
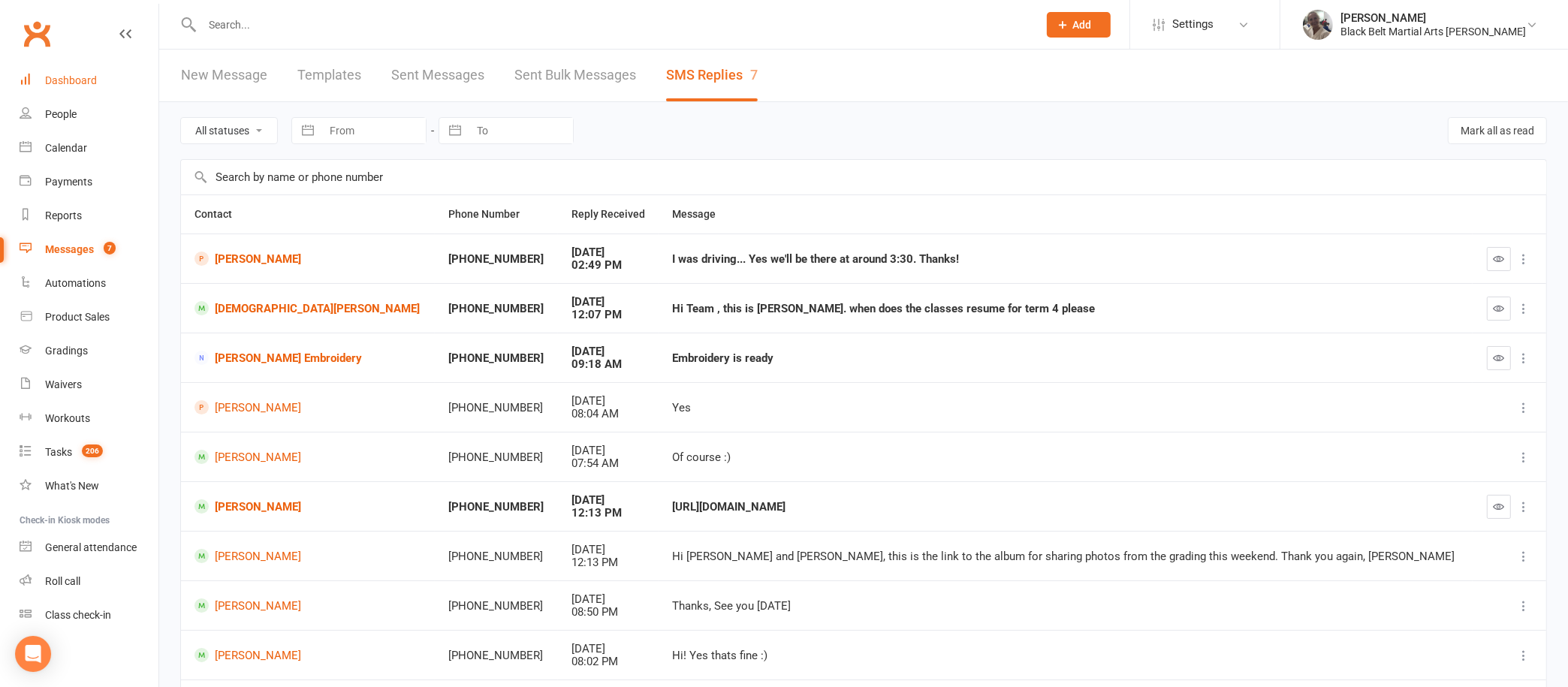
click at [54, 83] on div "Dashboard" at bounding box center [71, 80] width 51 height 12
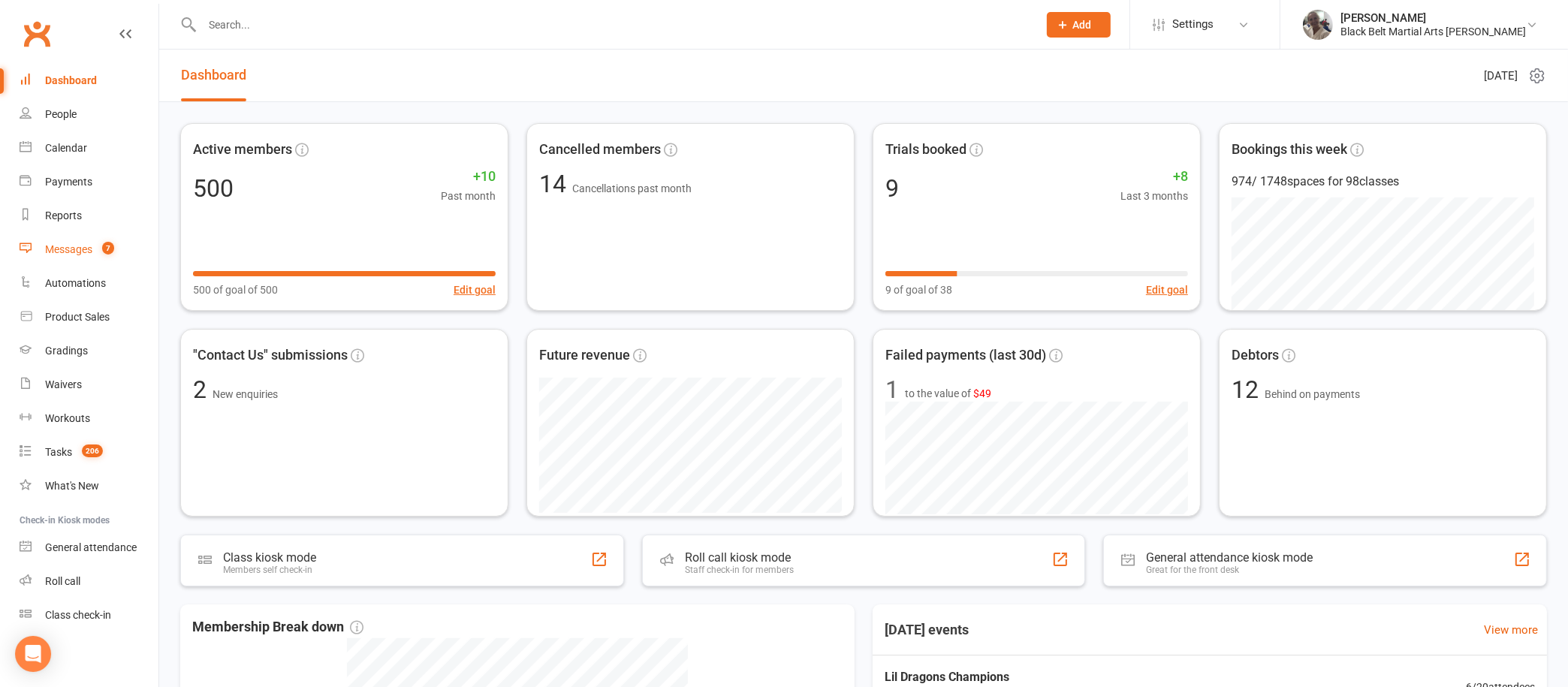
click at [66, 233] on link "Messages 7" at bounding box center [88, 249] width 139 height 34
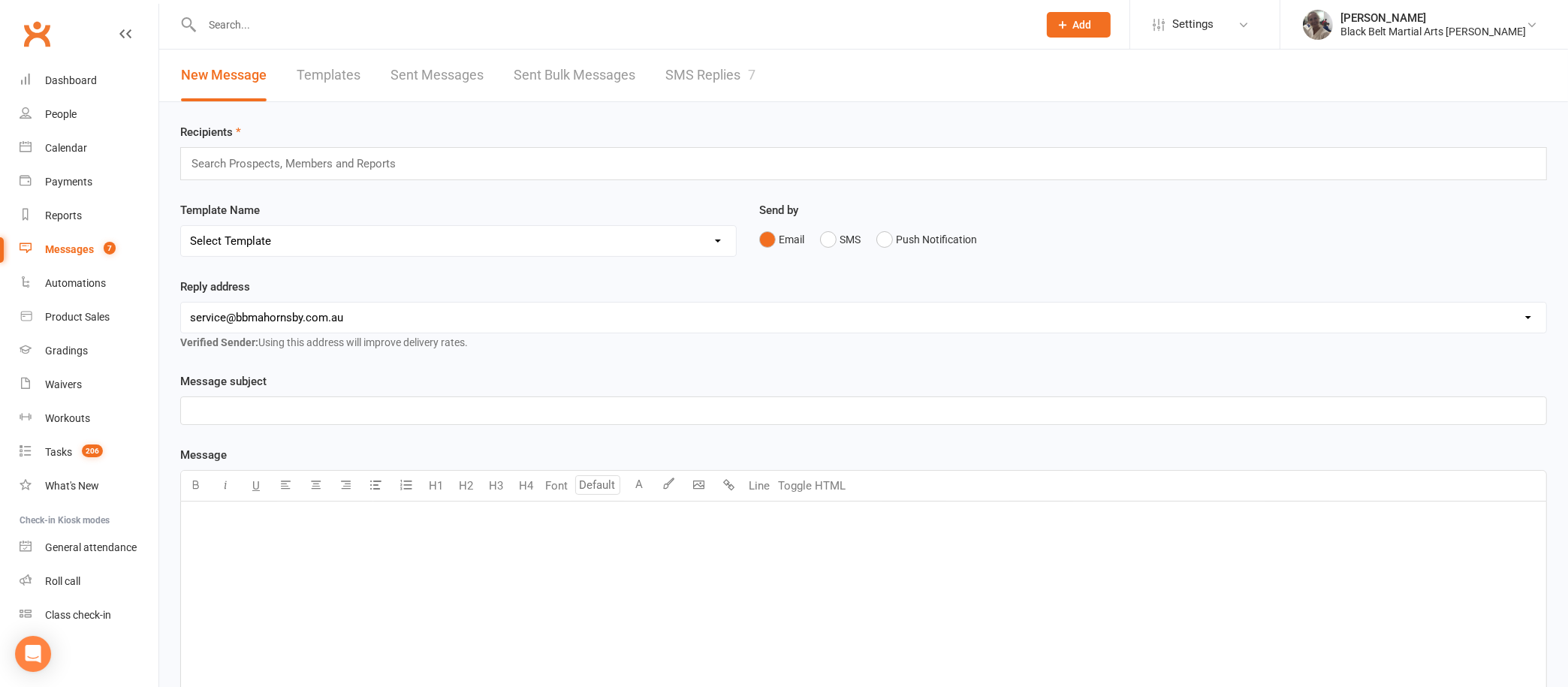
click at [706, 68] on link "SMS Replies 7" at bounding box center [710, 76] width 90 height 51
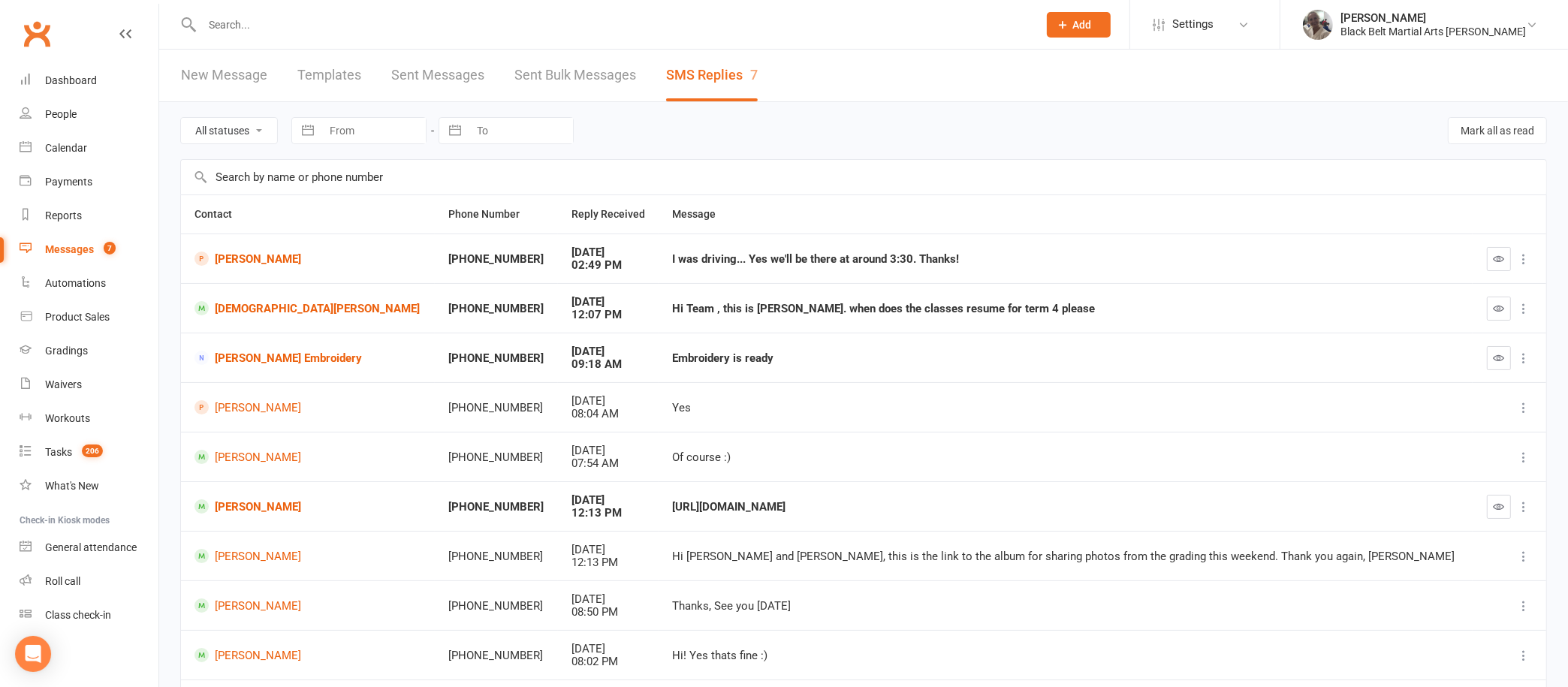
click at [645, 18] on input "text" at bounding box center [613, 25] width 830 height 21
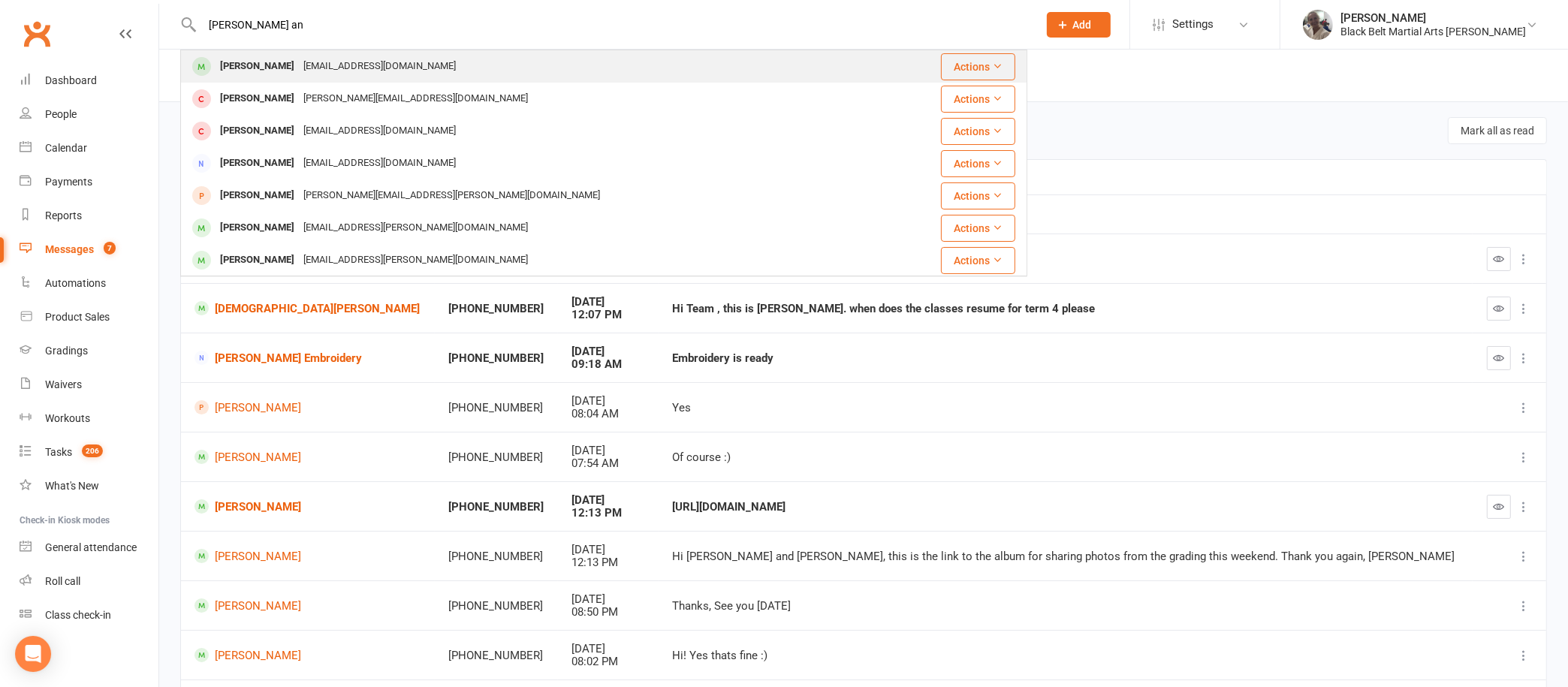
type input "[PERSON_NAME] an"
click at [476, 66] on div "[PERSON_NAME] [EMAIL_ADDRESS][DOMAIN_NAME]" at bounding box center [533, 66] width 703 height 31
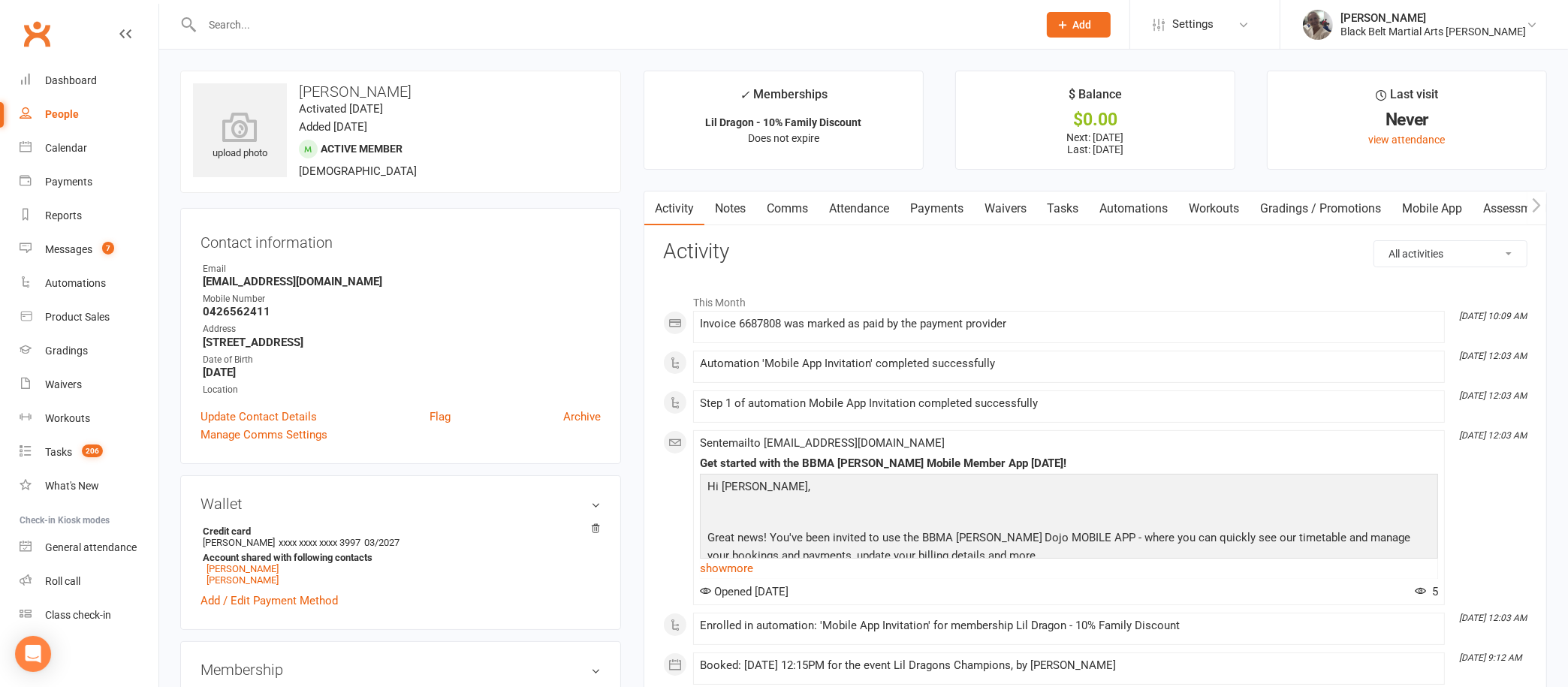
click at [736, 206] on link "Notes" at bounding box center [730, 208] width 51 height 35
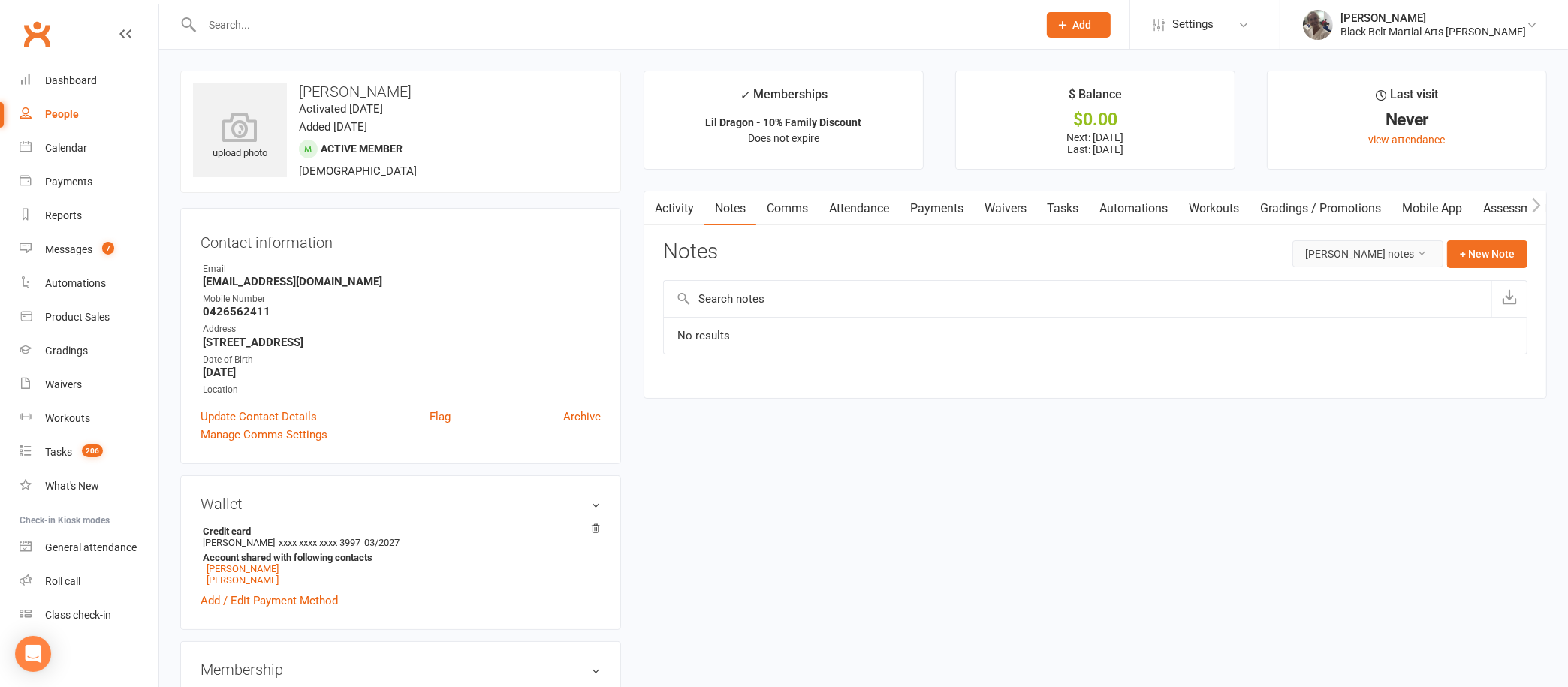
click at [1349, 247] on button "[PERSON_NAME] notes" at bounding box center [1368, 254] width 151 height 27
click at [1297, 312] on link "All family notes" at bounding box center [1346, 316] width 149 height 30
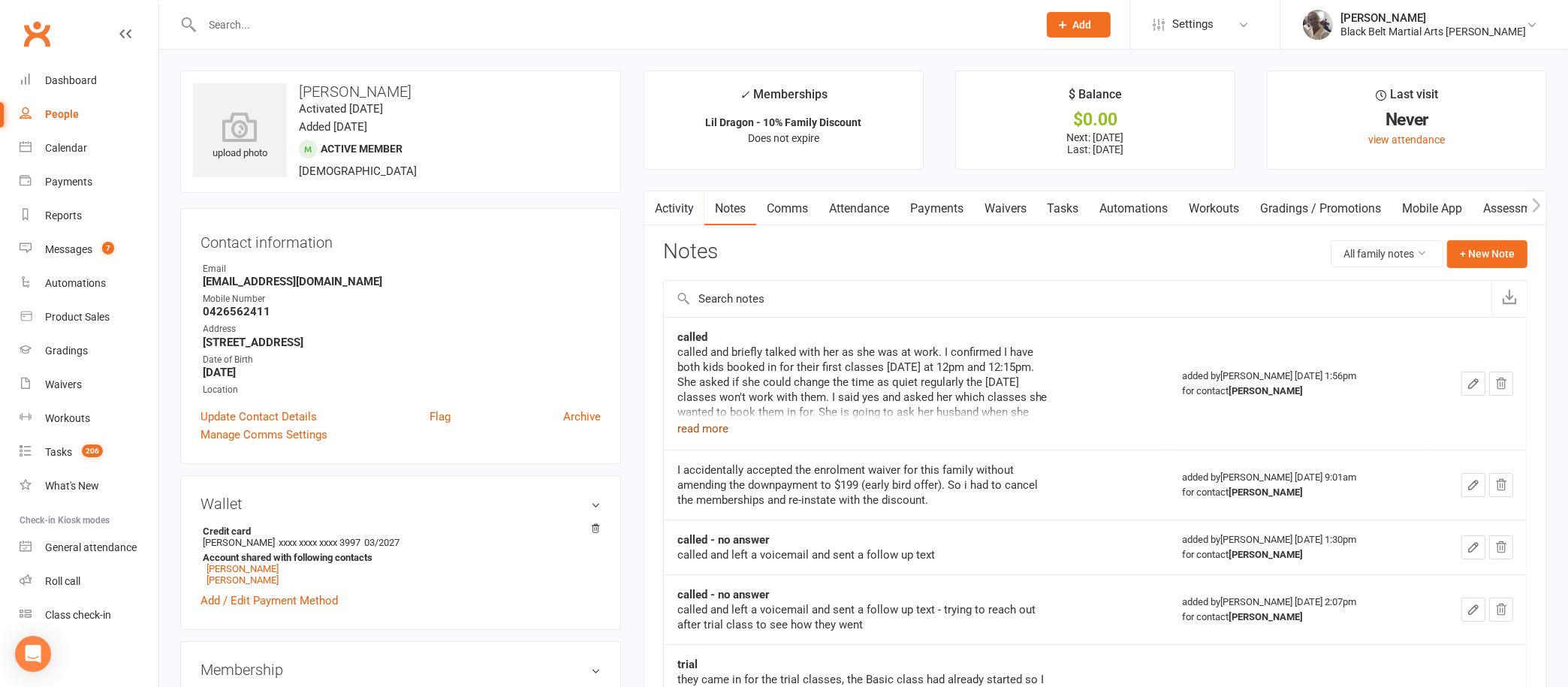
click at [704, 421] on button "read more" at bounding box center [702, 429] width 51 height 18
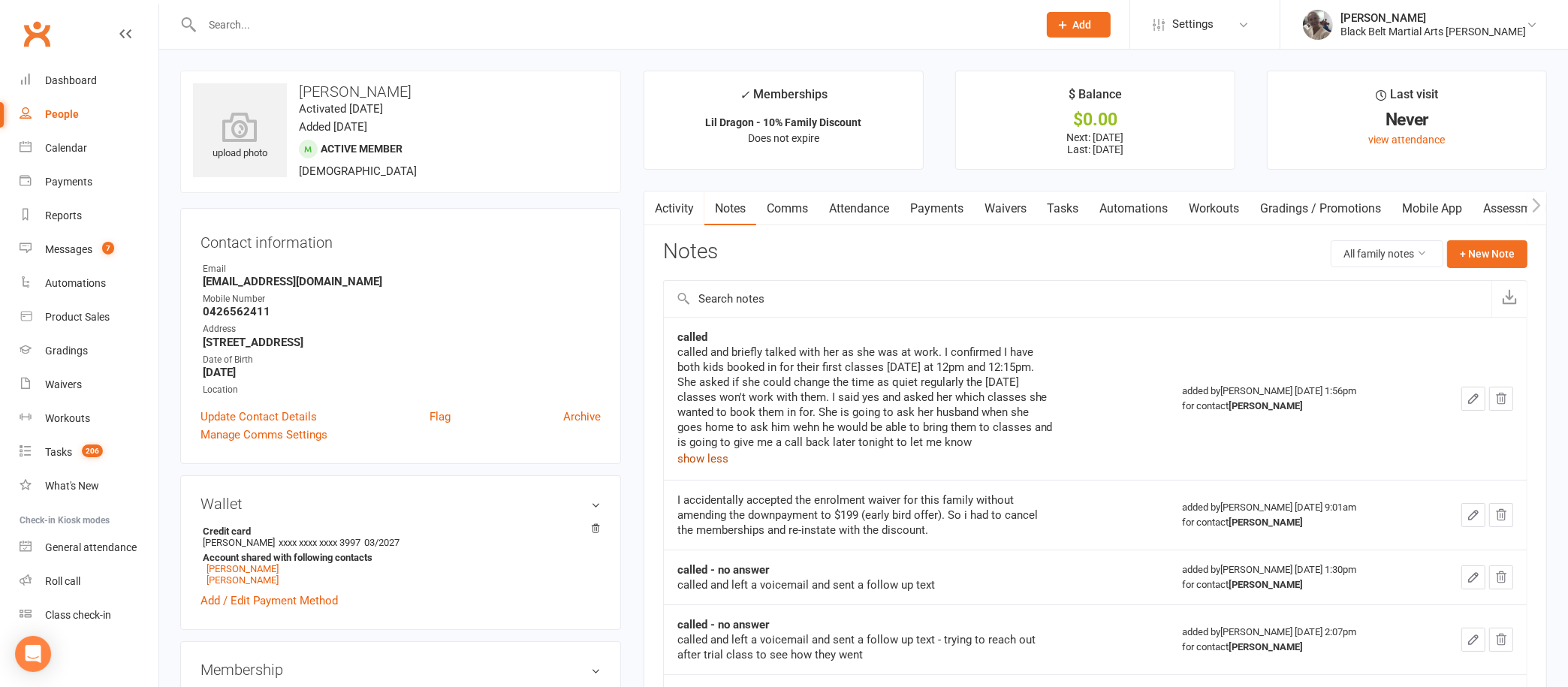
click at [664, 216] on link "Activity" at bounding box center [674, 208] width 60 height 35
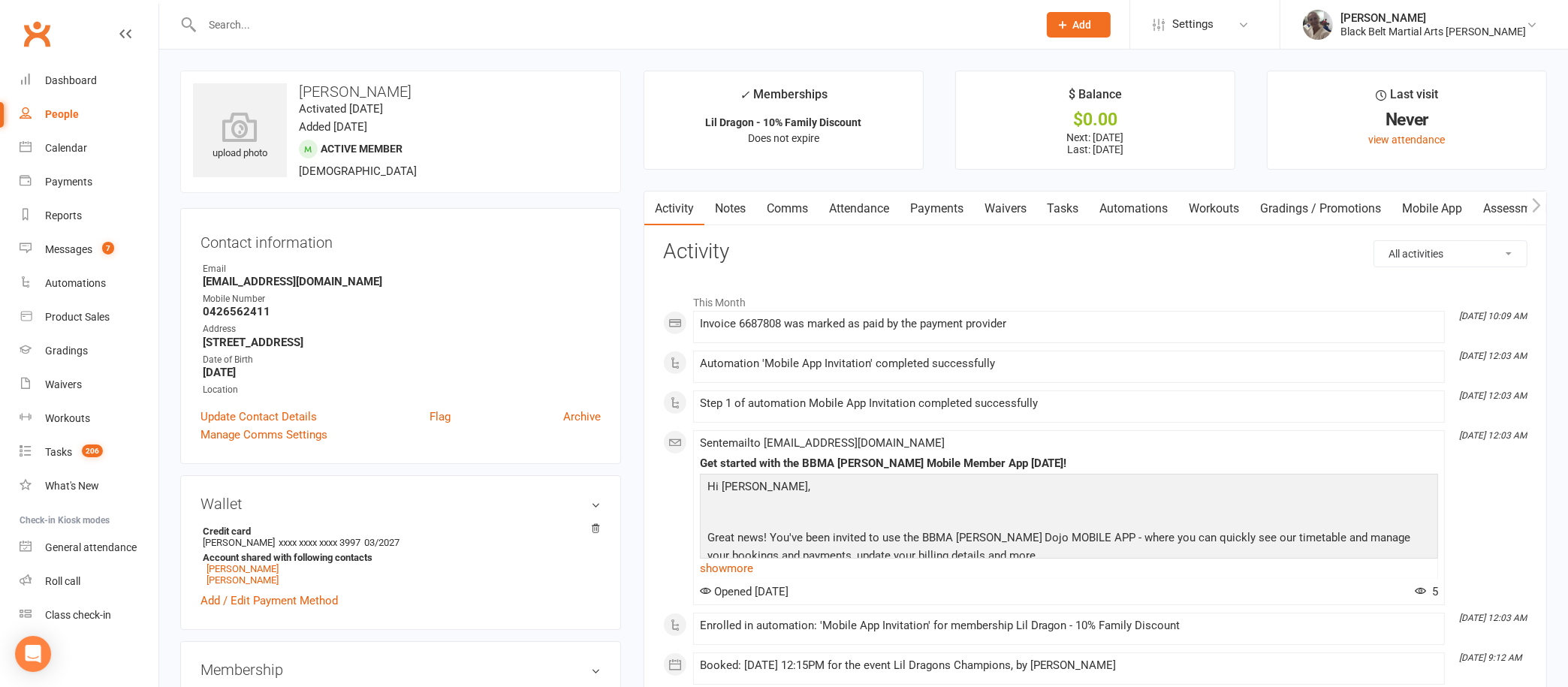
click at [809, 20] on input "text" at bounding box center [613, 25] width 830 height 21
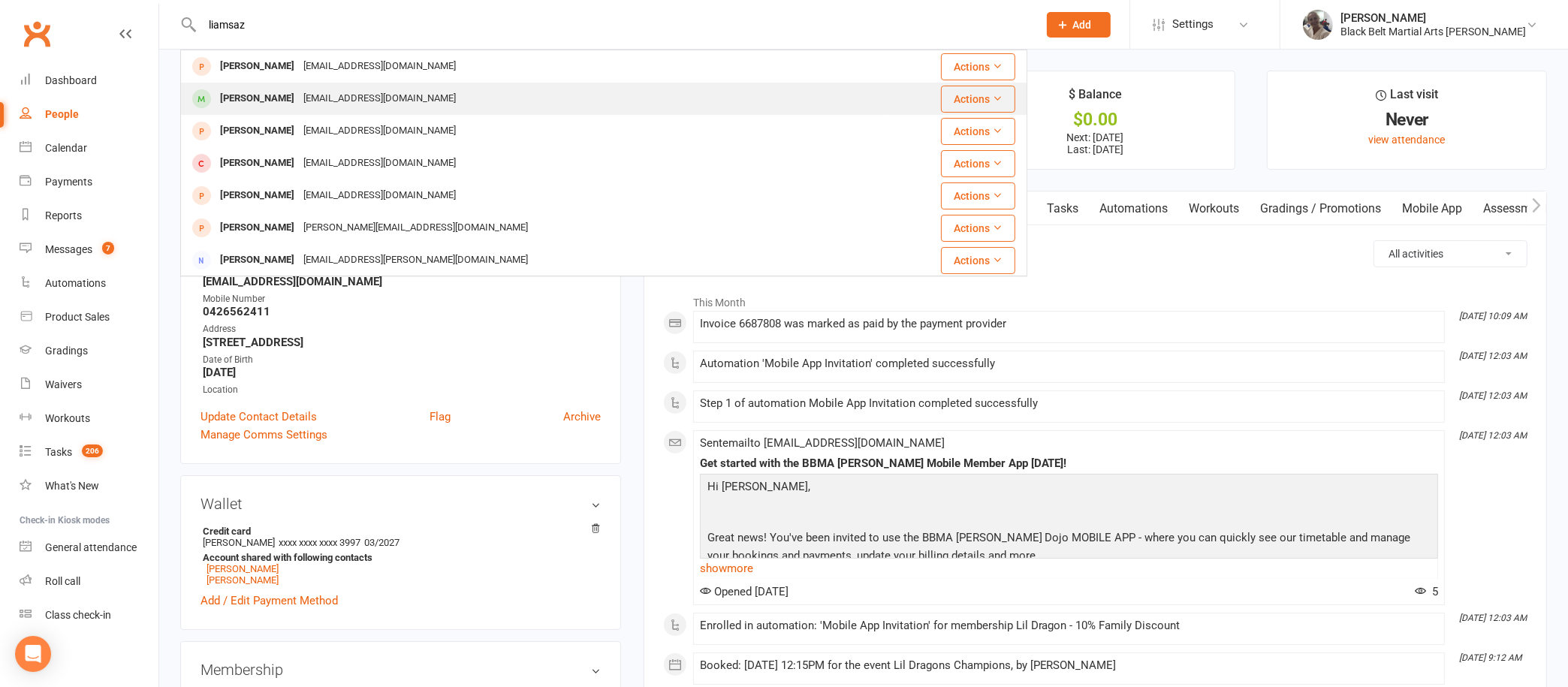
type input "liamsaz"
click at [459, 104] on div "[PERSON_NAME] [EMAIL_ADDRESS][DOMAIN_NAME]" at bounding box center [533, 99] width 703 height 31
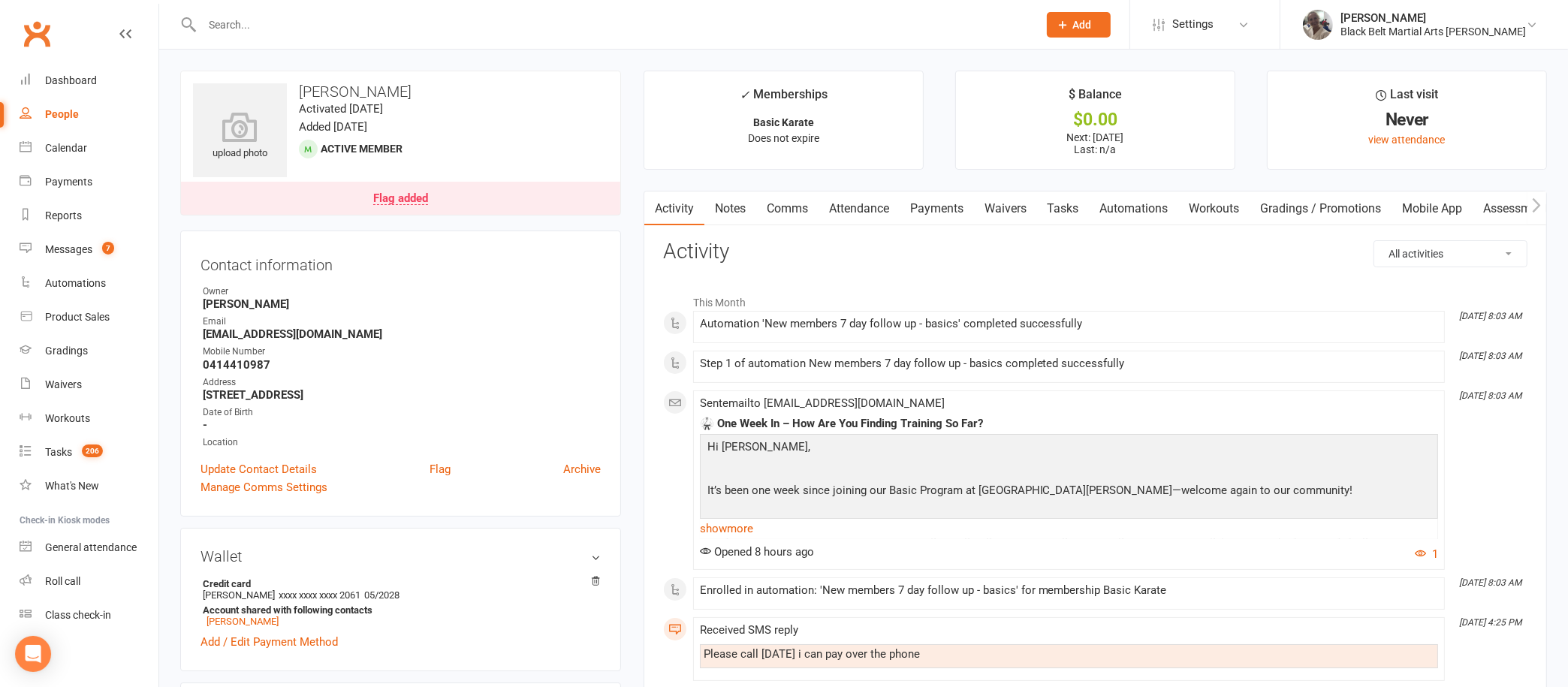
click at [576, 195] on link "Flag added" at bounding box center [401, 198] width 439 height 33
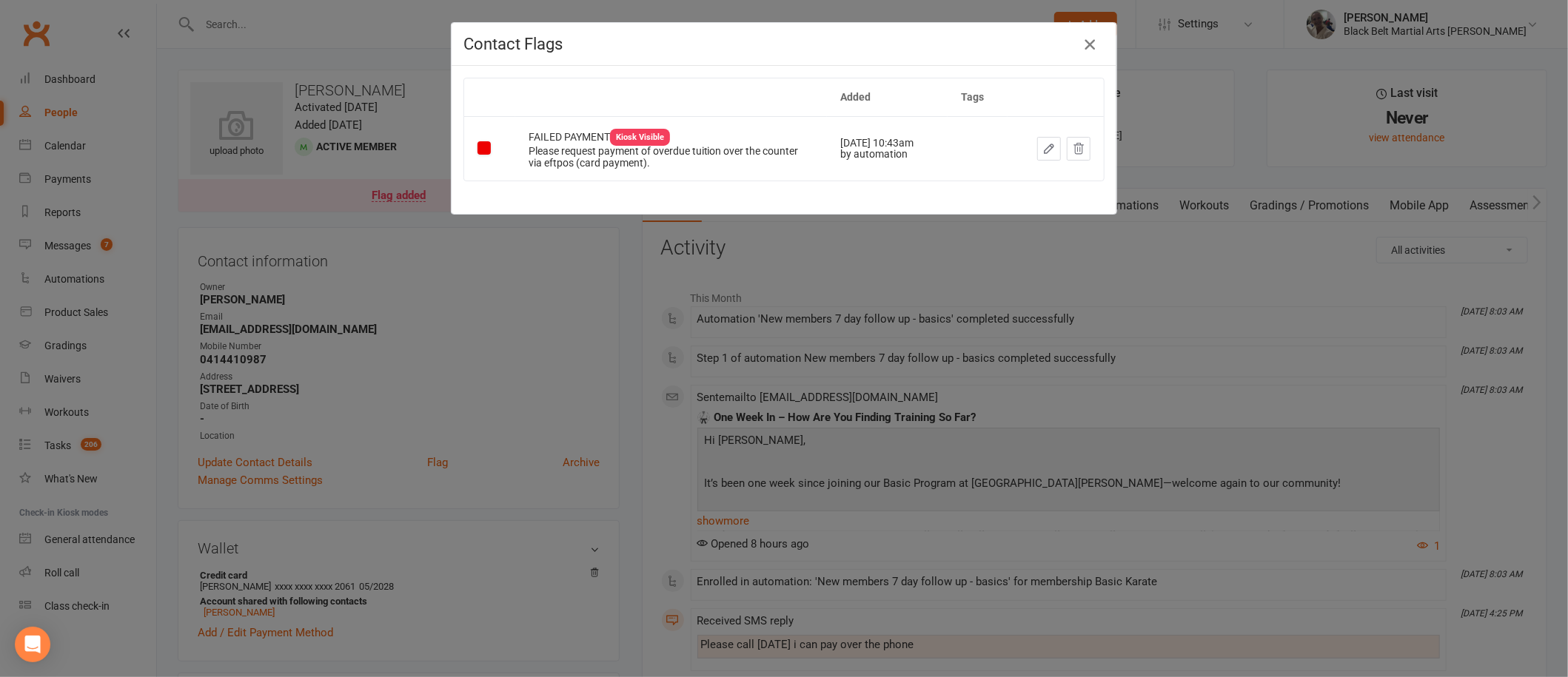
click at [1081, 44] on icon "button" at bounding box center [1090, 44] width 17 height 17
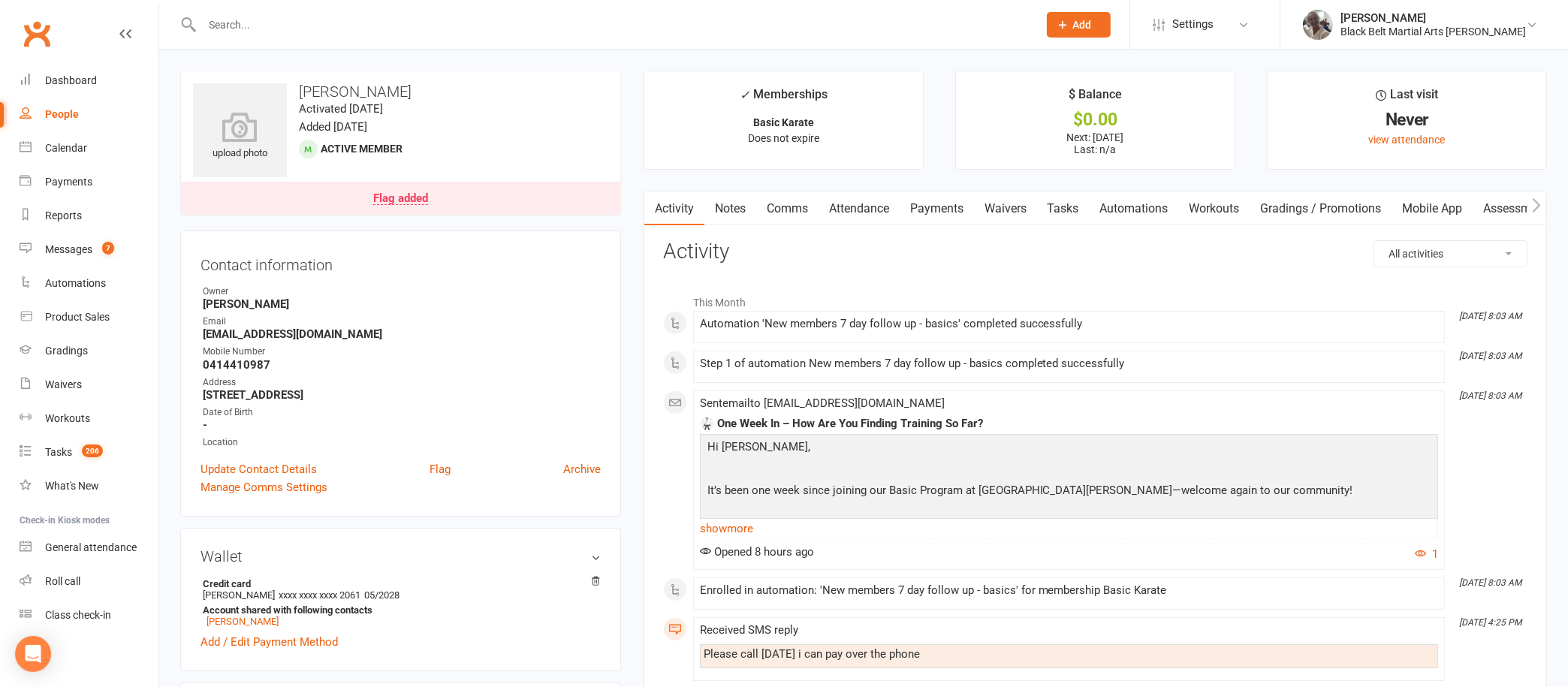
click at [731, 209] on link "Notes" at bounding box center [730, 208] width 51 height 35
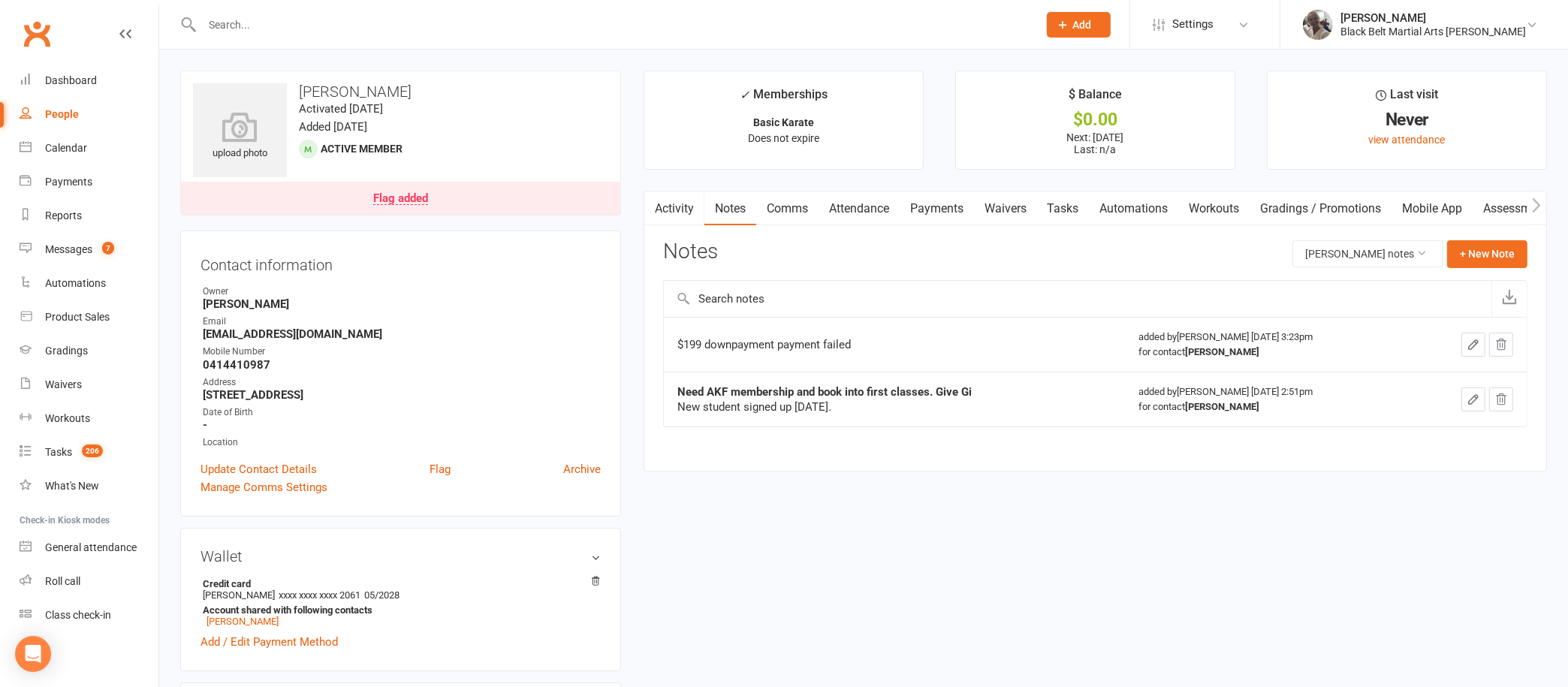
scroll to position [47, 0]
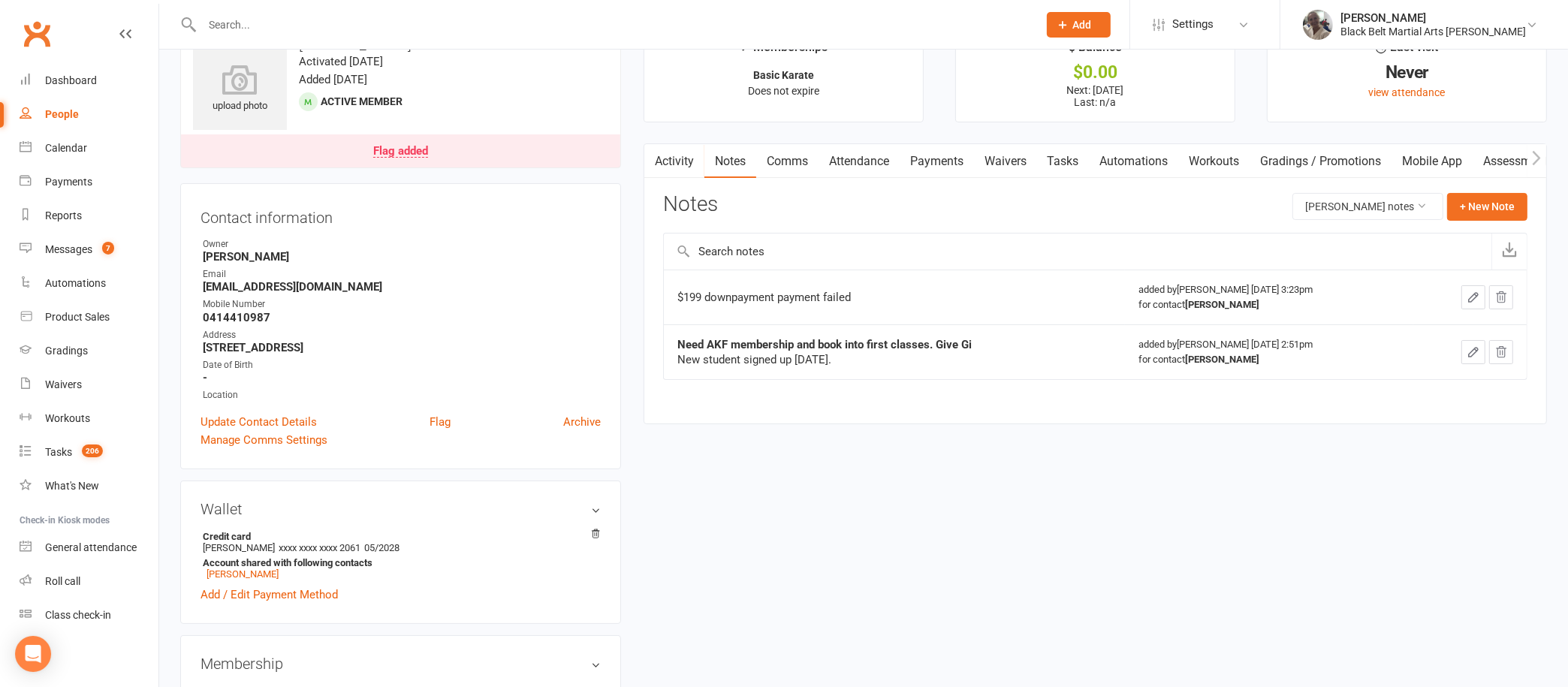
click at [943, 162] on link "Payments" at bounding box center [936, 161] width 74 height 35
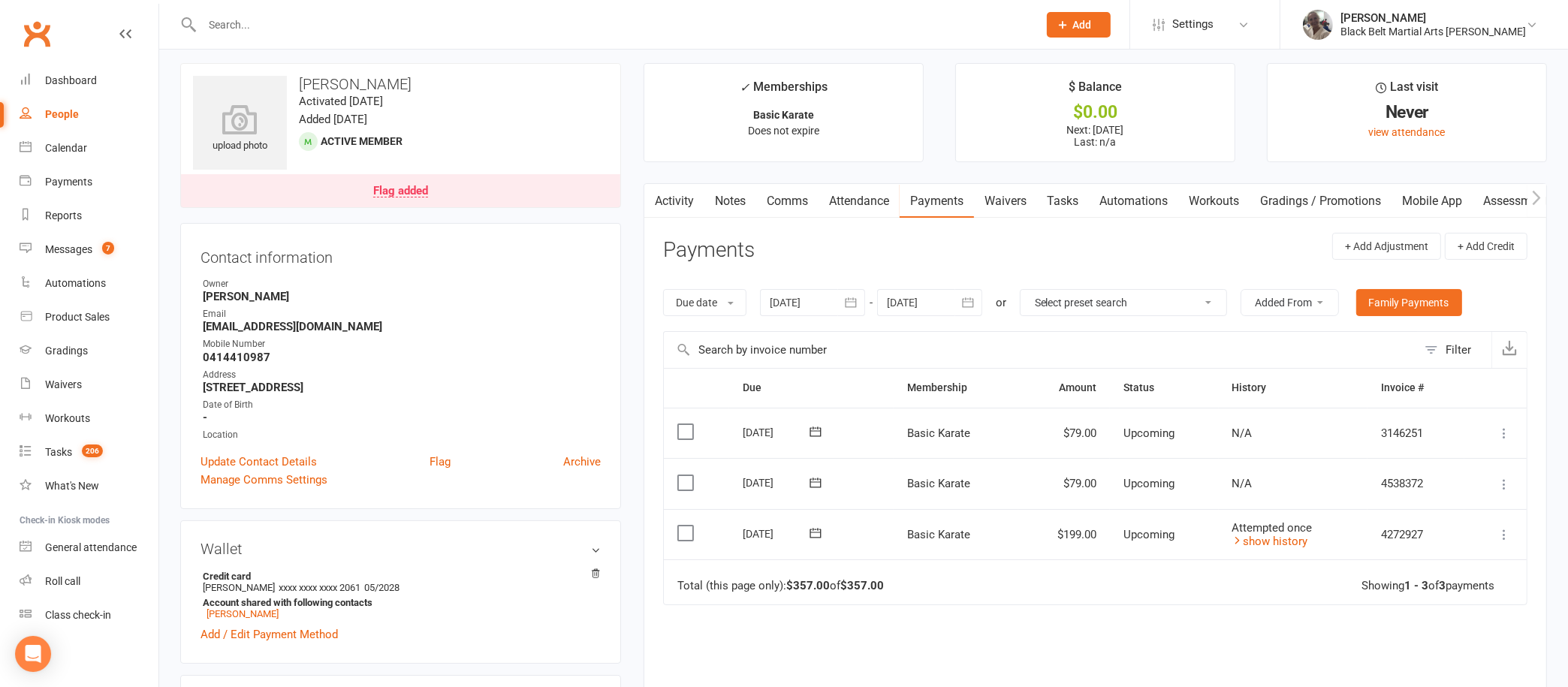
scroll to position [6, 0]
click at [736, 200] on link "Notes" at bounding box center [730, 203] width 51 height 35
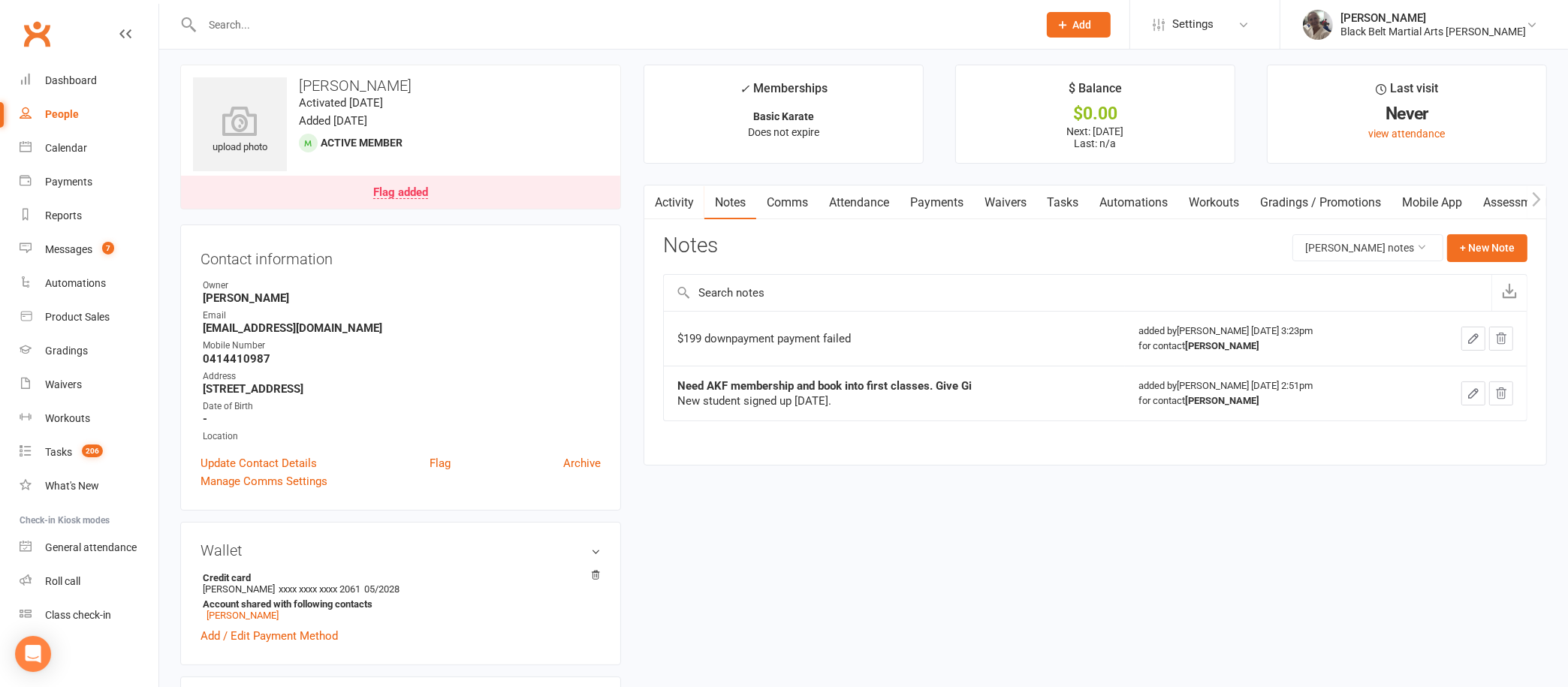
click at [677, 201] on link "Activity" at bounding box center [674, 203] width 60 height 35
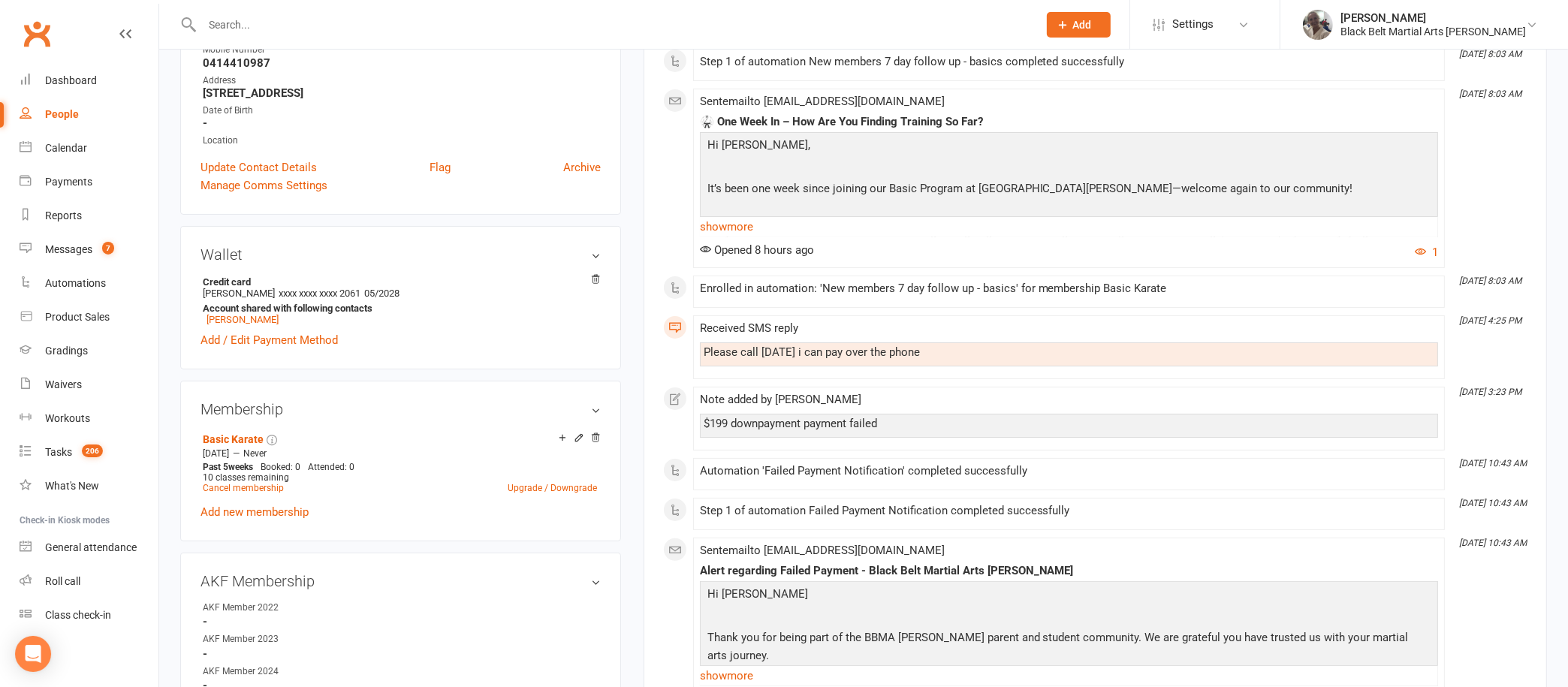
scroll to position [302, 0]
click at [740, 222] on link "show more" at bounding box center [1069, 226] width 739 height 21
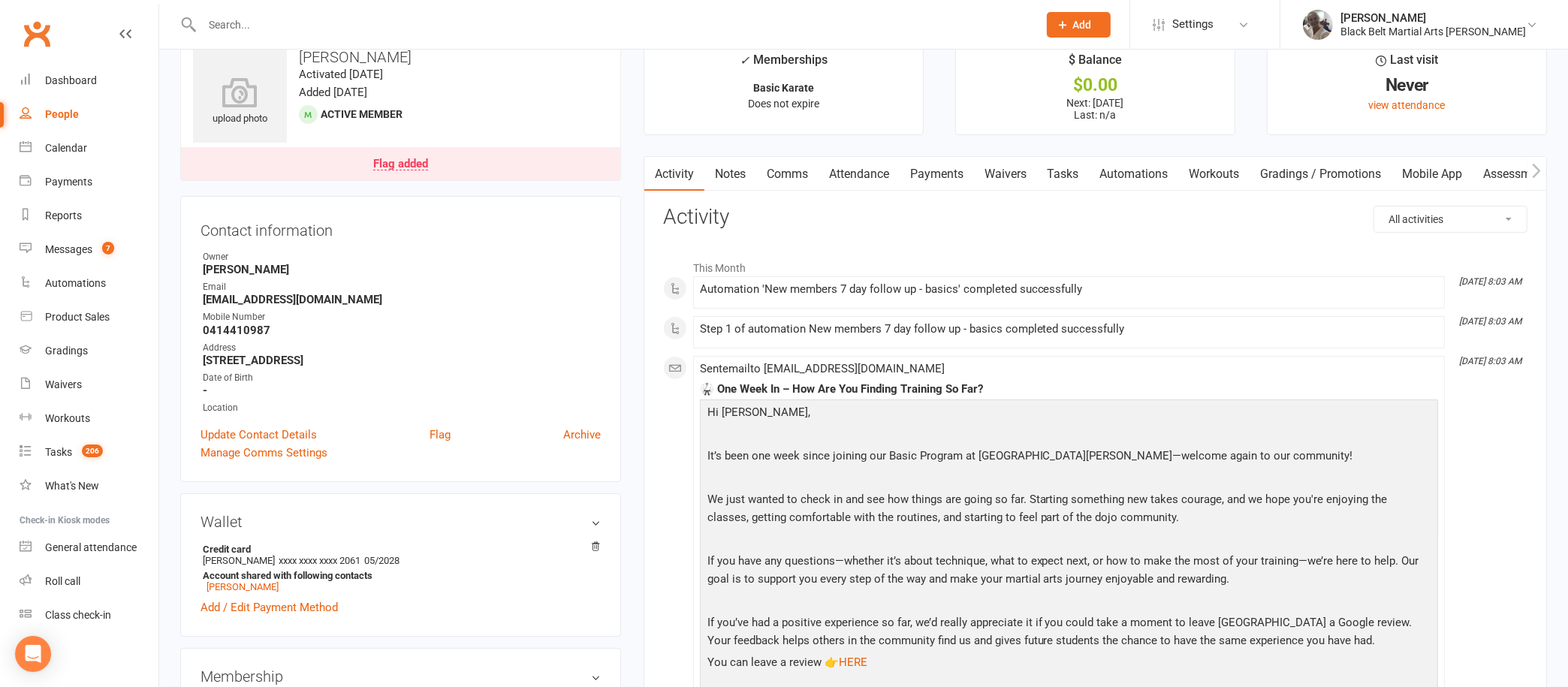
scroll to position [0, 0]
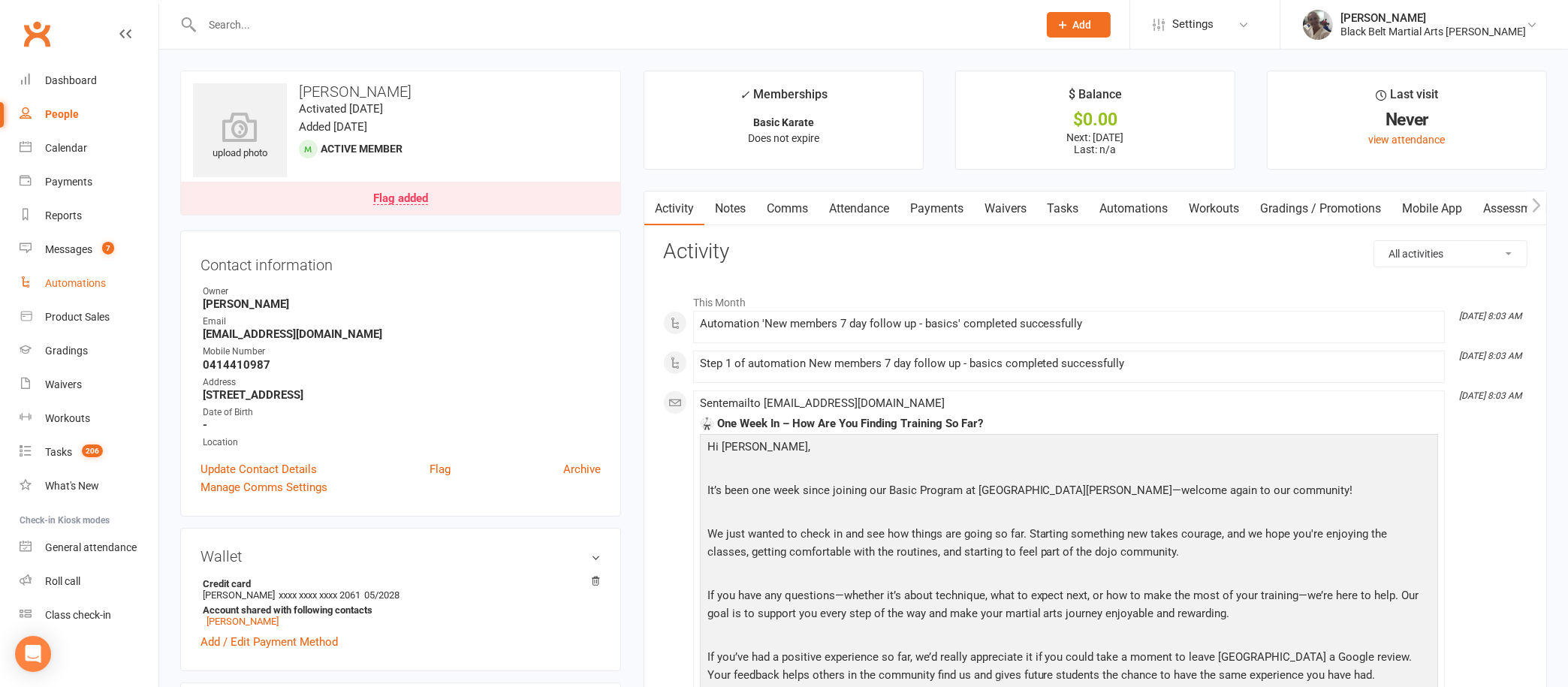
click at [89, 289] on div "Automations" at bounding box center [76, 282] width 61 height 12
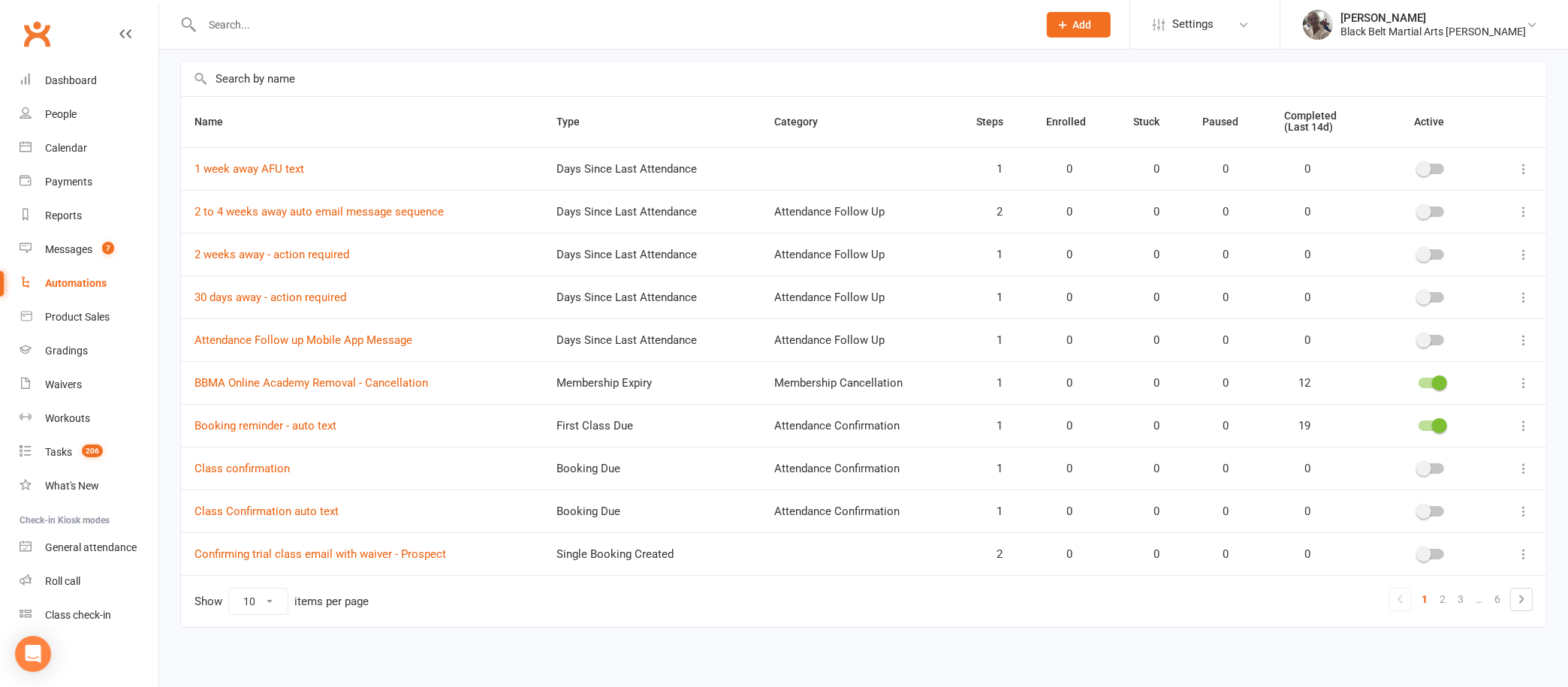
scroll to position [97, 0]
click at [1442, 590] on link "2" at bounding box center [1442, 601] width 18 height 21
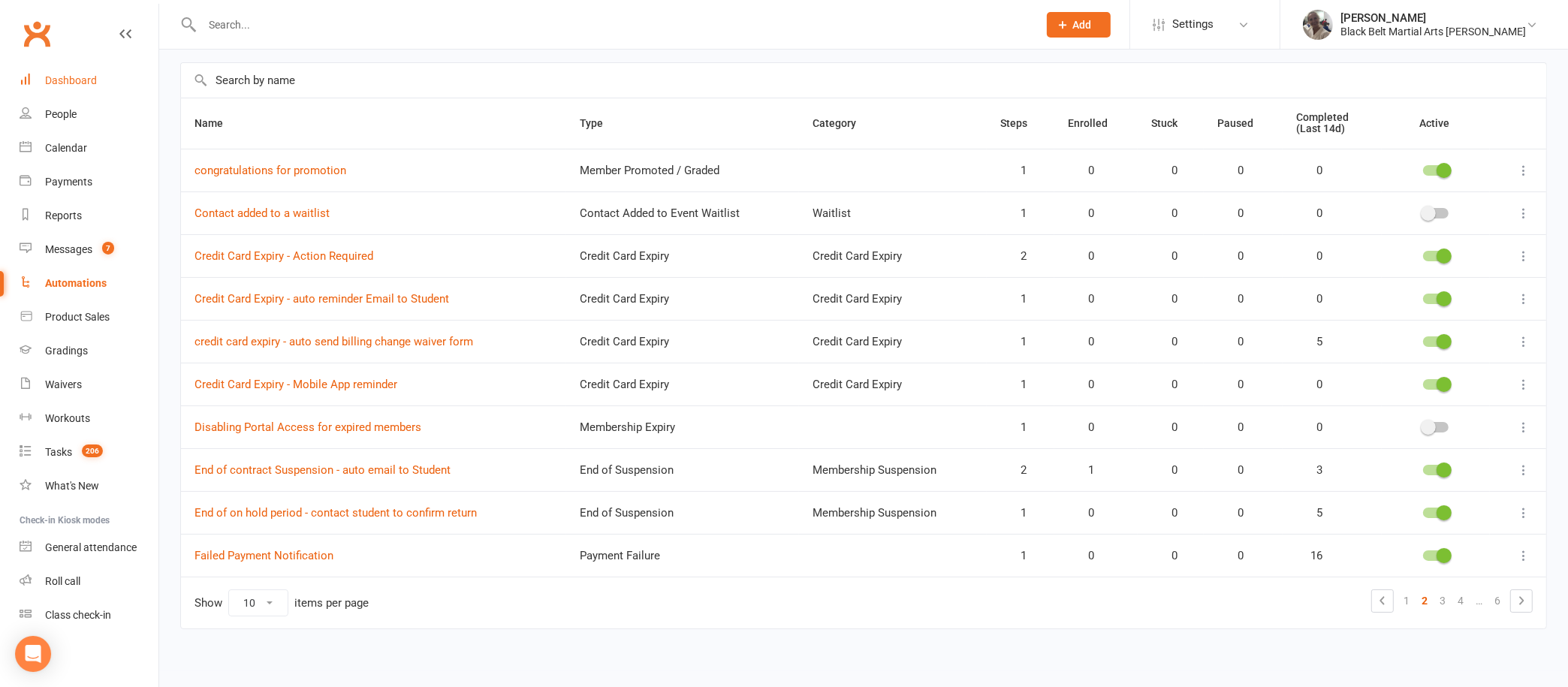
click at [82, 70] on link "Dashboard" at bounding box center [88, 80] width 139 height 34
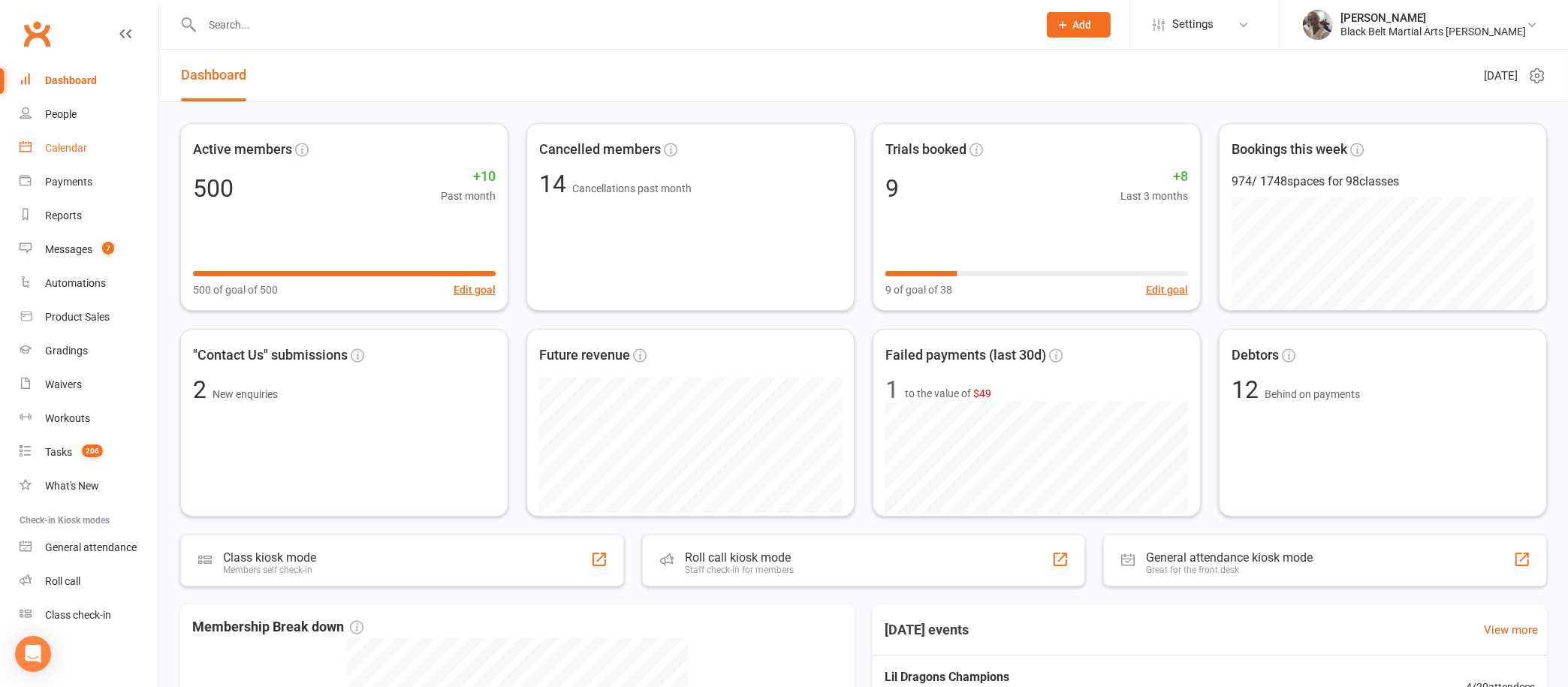
click at [59, 150] on div "Calendar" at bounding box center [66, 147] width 42 height 12
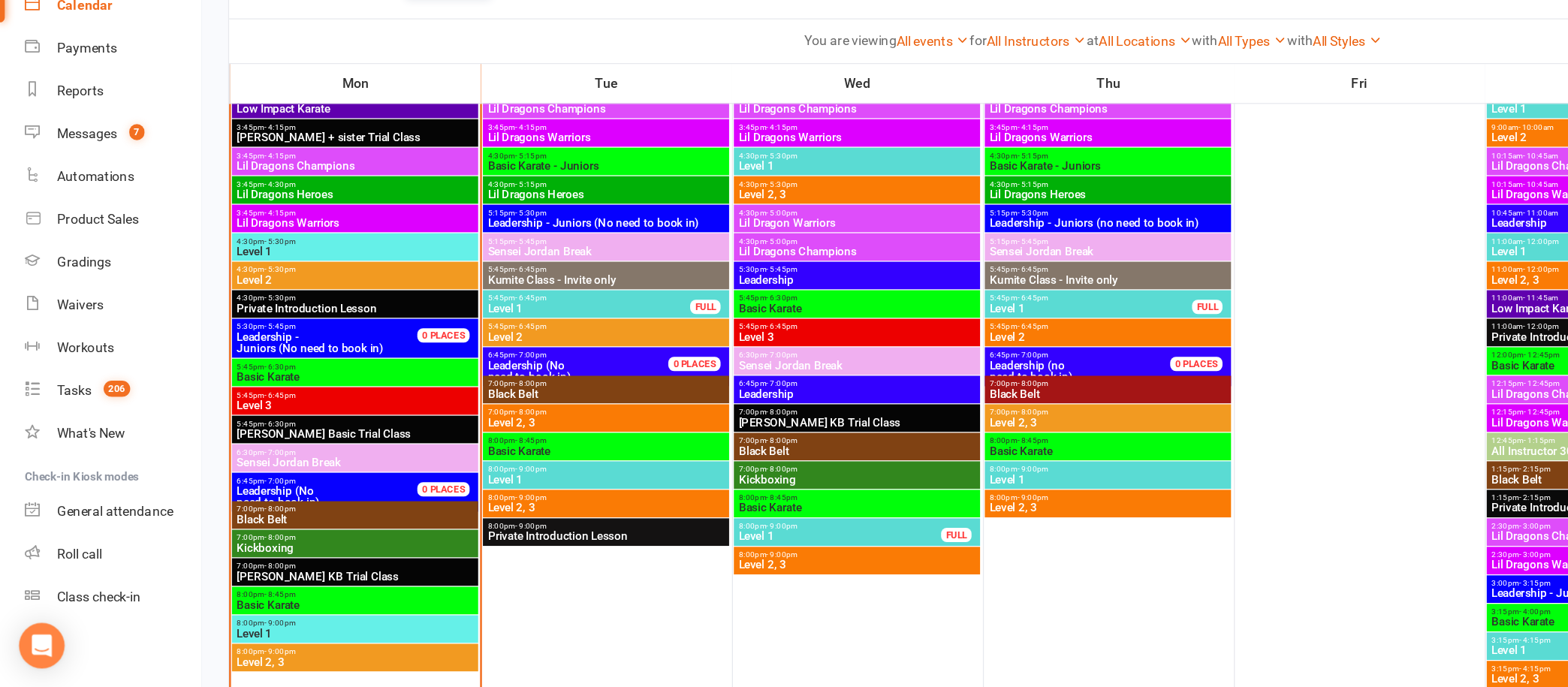
scroll to position [611, 0]
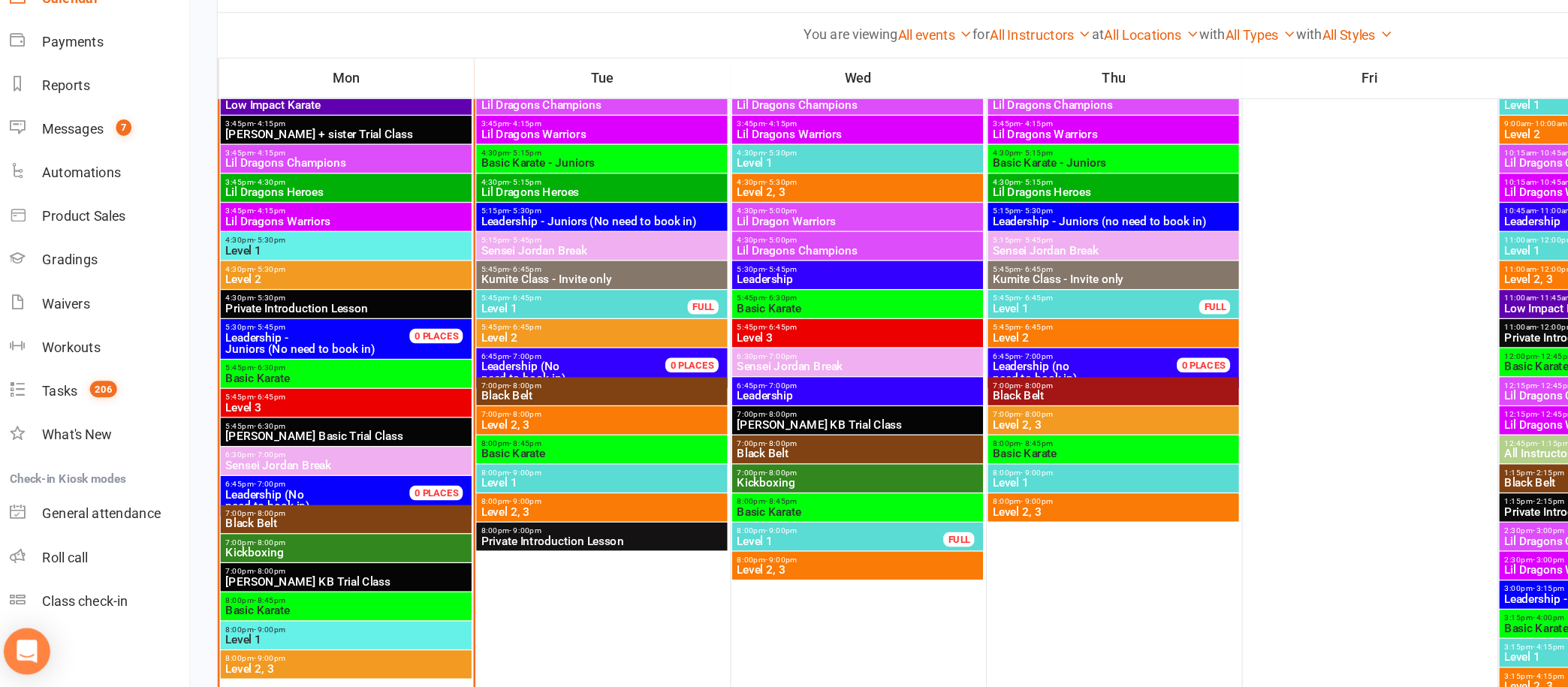
click at [274, 549] on span "7:00pm - 8:00pm" at bounding box center [281, 547] width 188 height 6
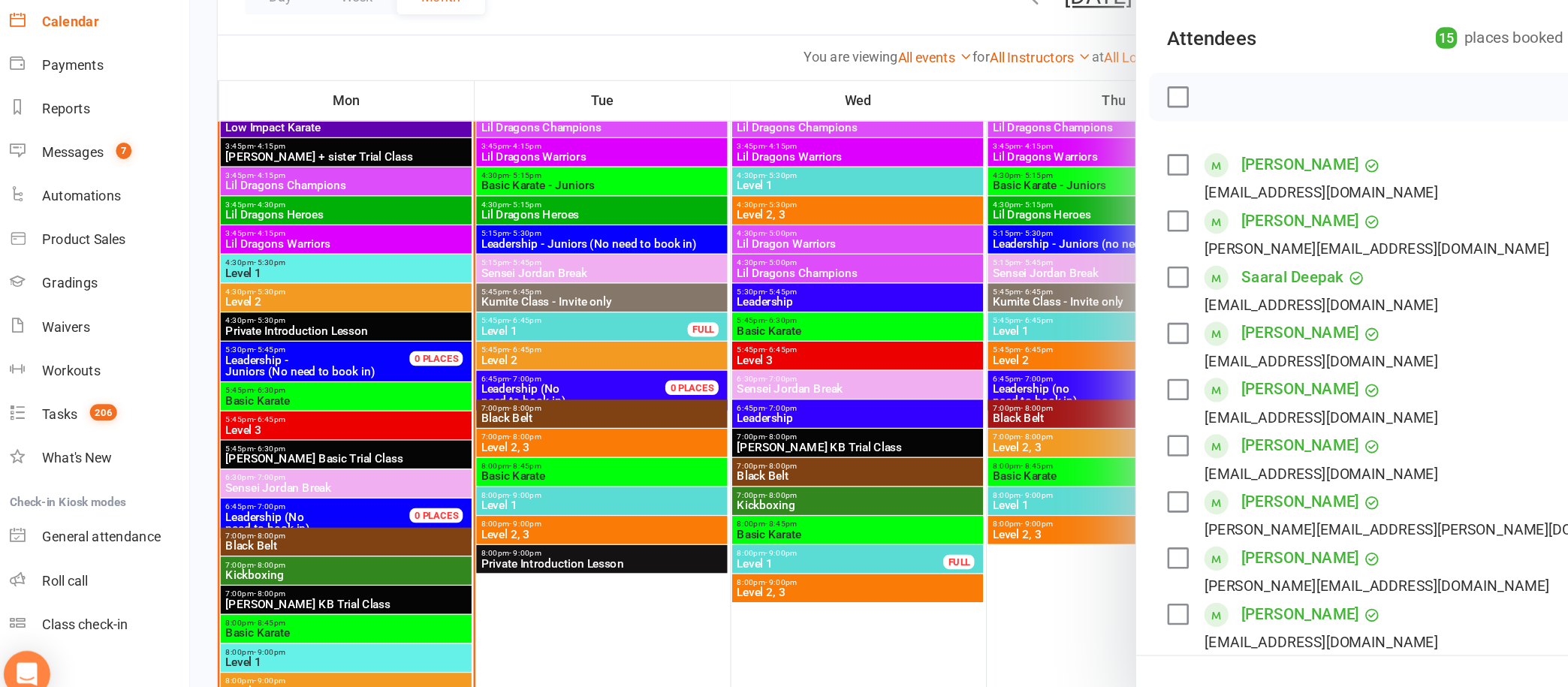
scroll to position [0, 0]
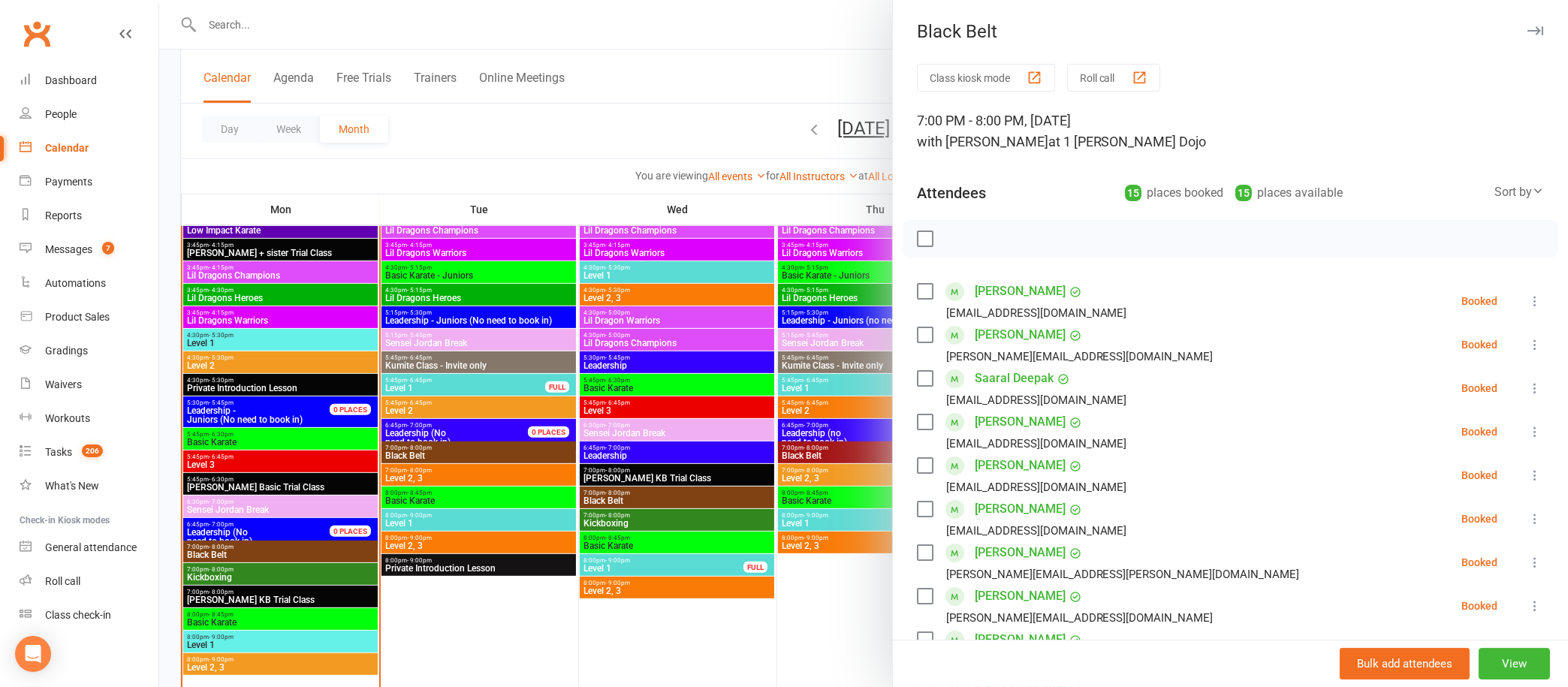
click at [1528, 27] on icon "button" at bounding box center [1536, 31] width 16 height 9
